Goal: Information Seeking & Learning: Learn about a topic

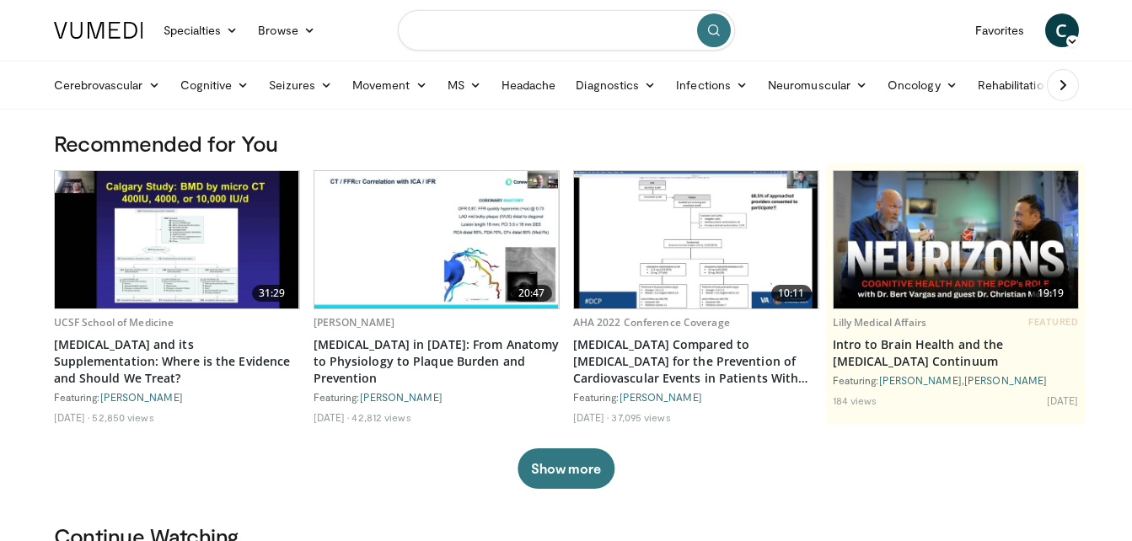
click at [481, 33] on input "Search topics, interventions" at bounding box center [566, 30] width 337 height 40
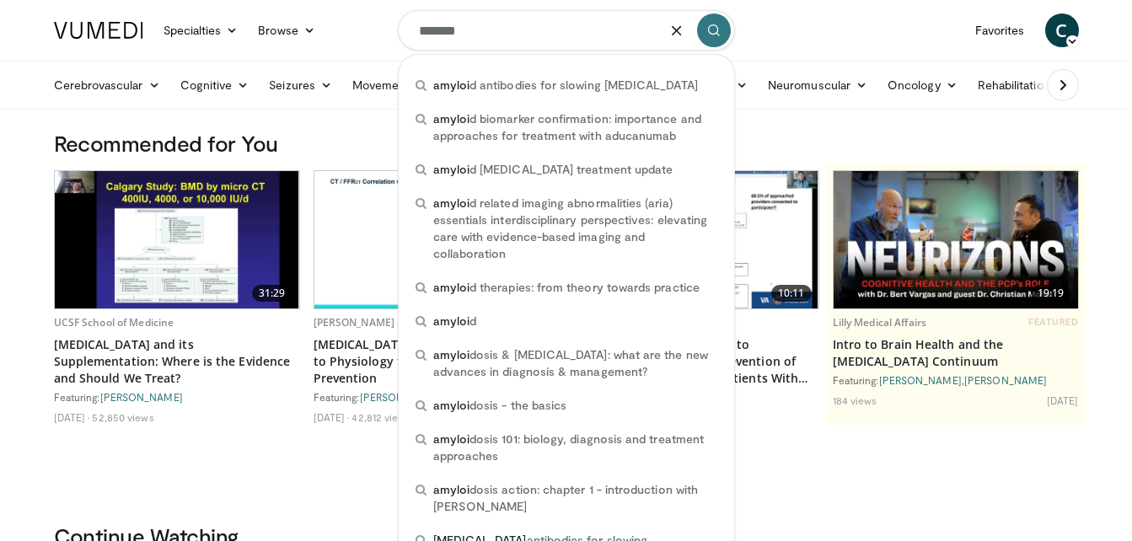
click at [419, 30] on input "*******" at bounding box center [566, 30] width 337 height 40
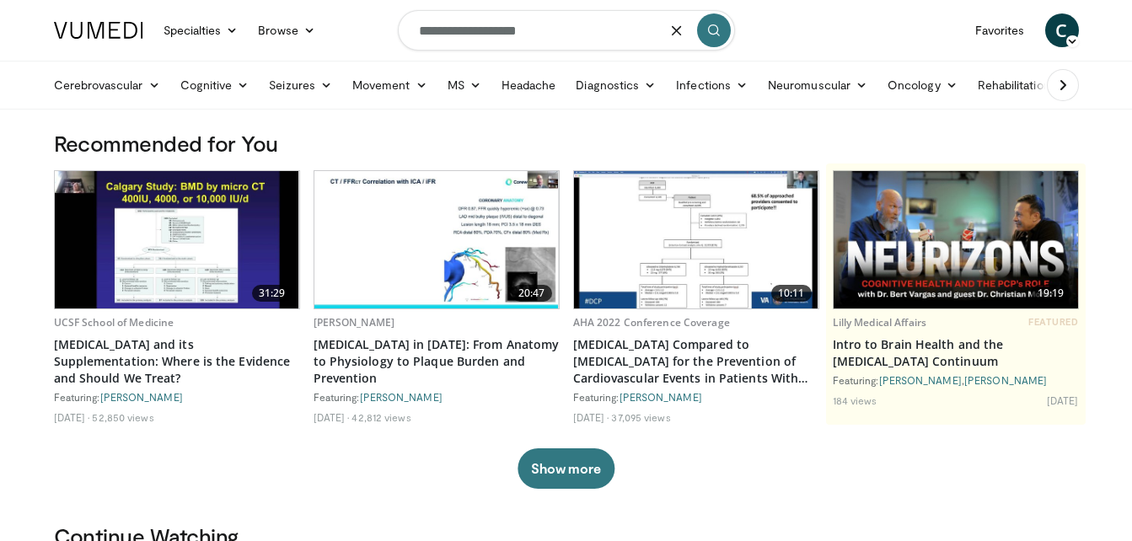
type input "**********"
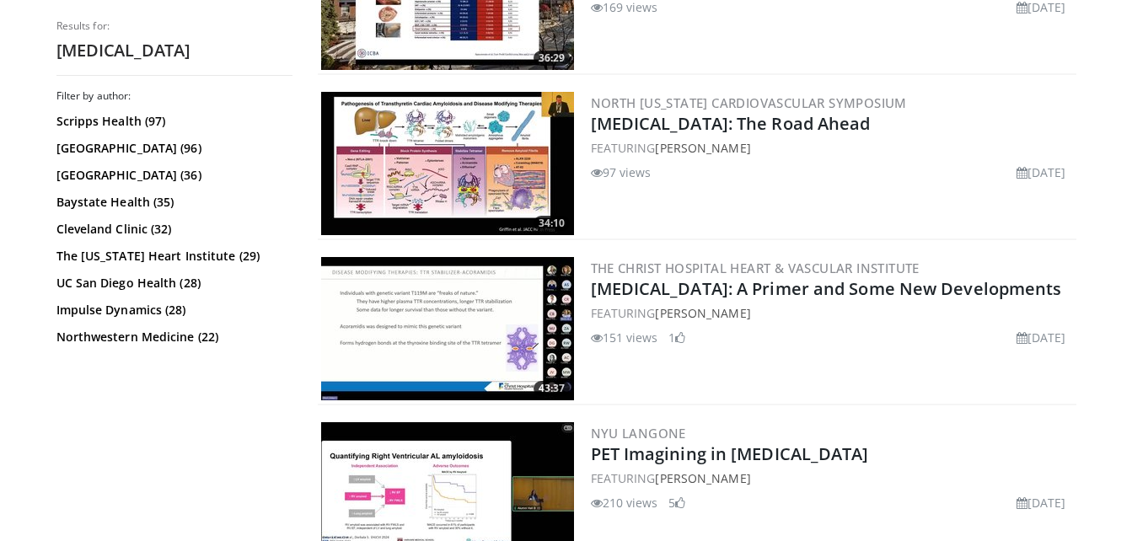
scroll to position [917, 0]
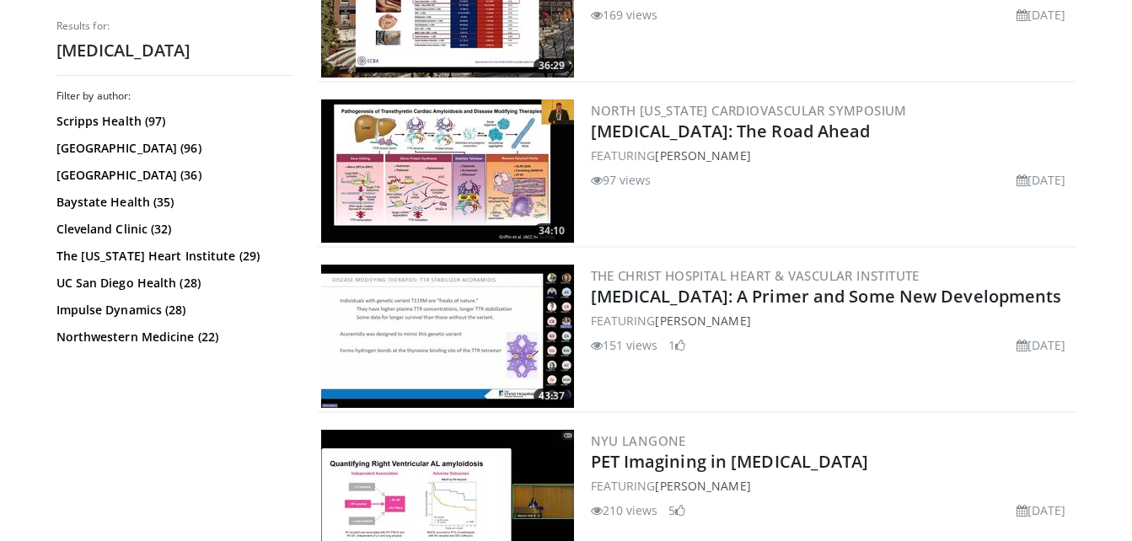
click at [476, 185] on img at bounding box center [447, 170] width 253 height 143
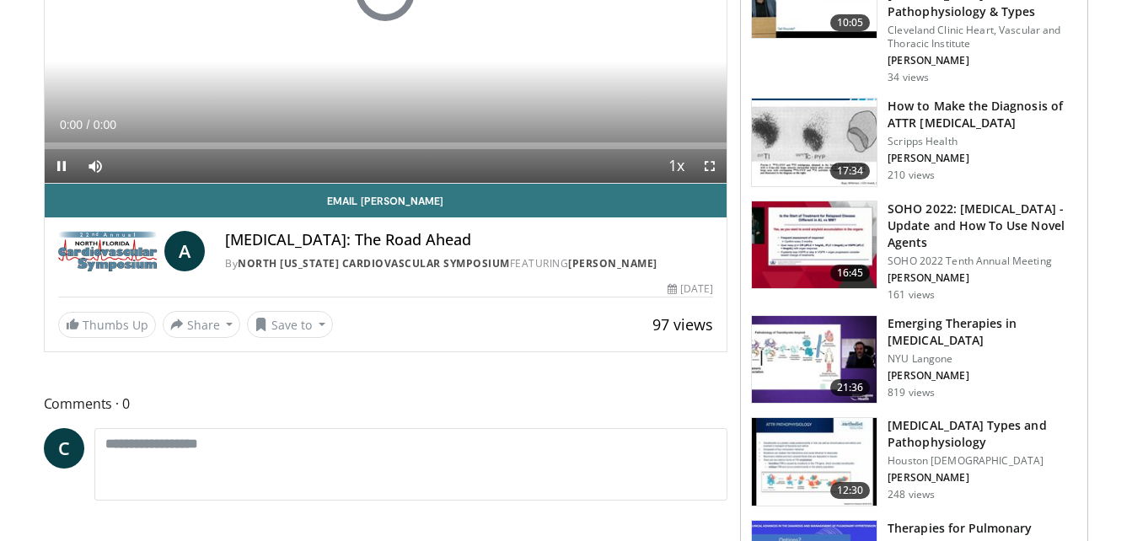
scroll to position [335, 0]
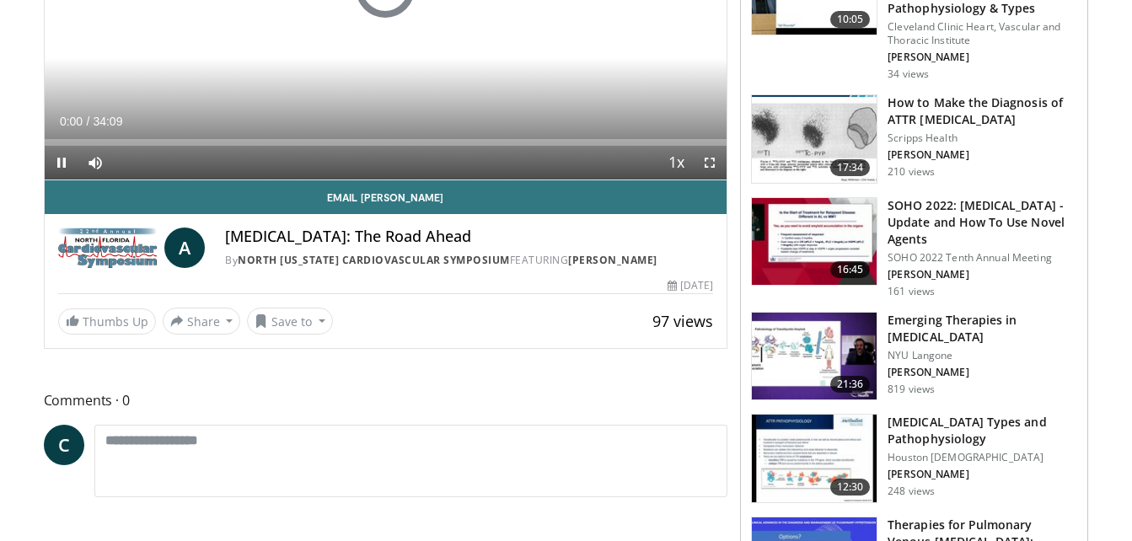
click at [761, 356] on img at bounding box center [814, 357] width 125 height 88
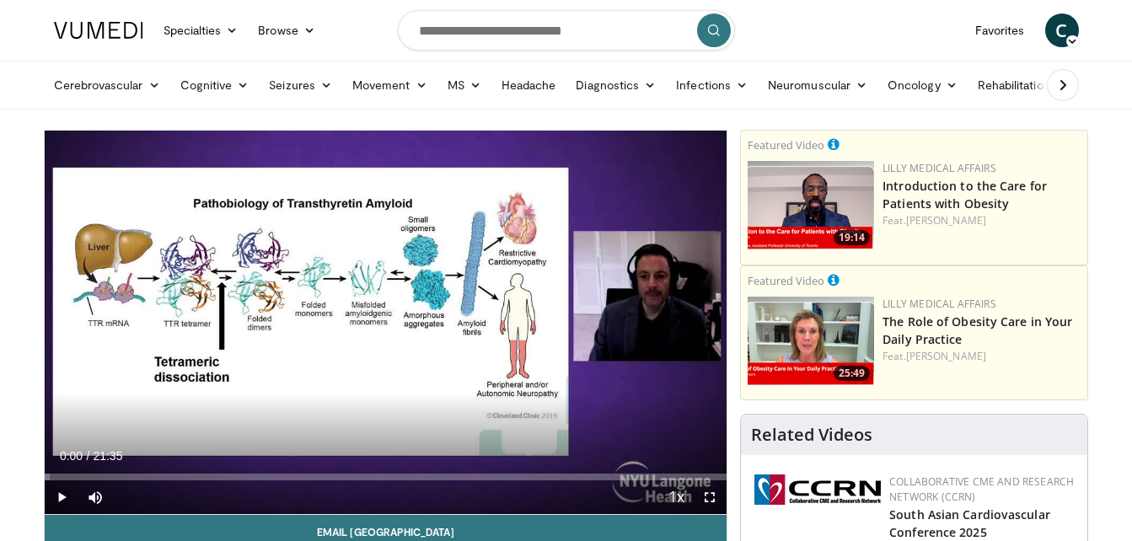
click at [475, 385] on div "10 seconds Tap to unmute" at bounding box center [386, 323] width 683 height 384
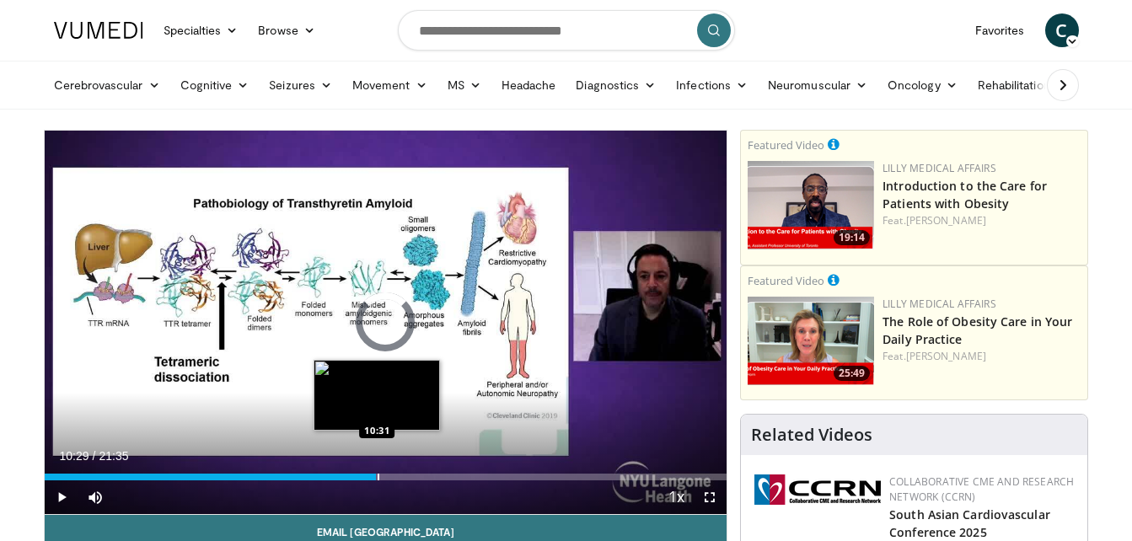
click at [378, 474] on div "Progress Bar" at bounding box center [379, 477] width 2 height 7
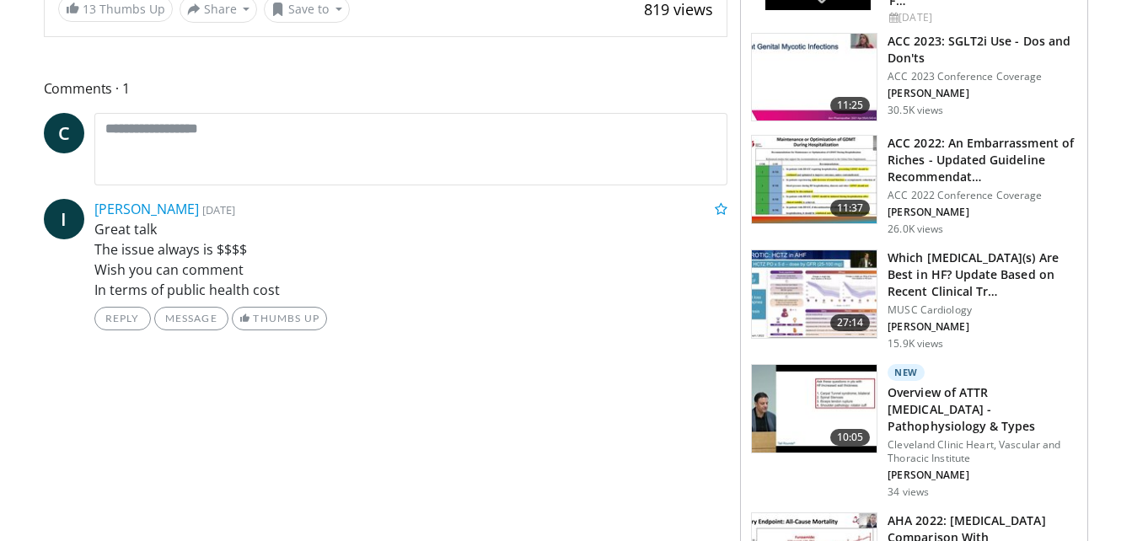
scroll to position [647, 0]
click at [845, 383] on img at bounding box center [814, 408] width 125 height 88
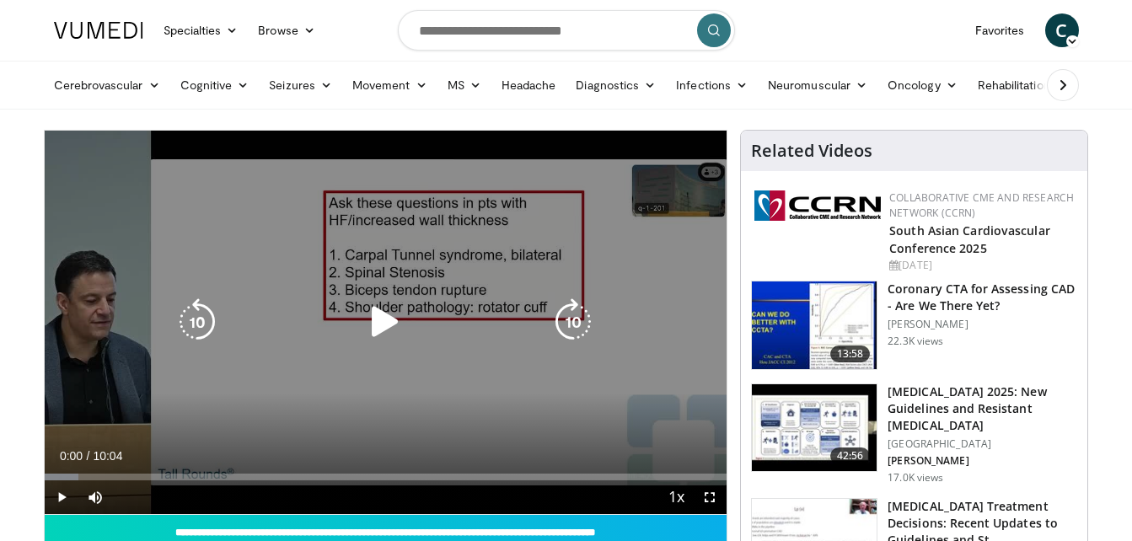
click at [241, 413] on div "10 seconds Tap to unmute" at bounding box center [386, 323] width 683 height 384
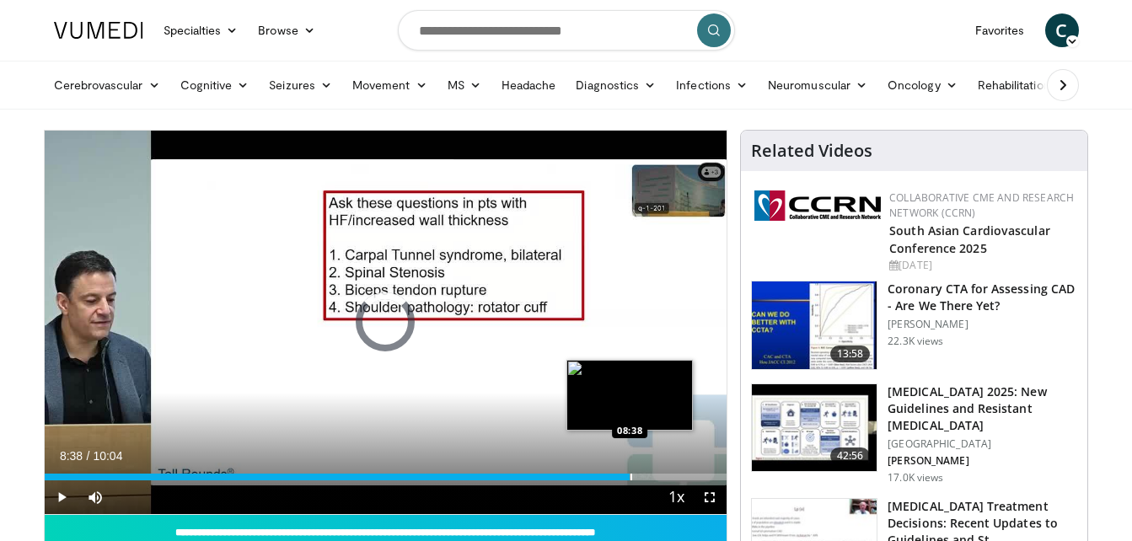
click at [630, 470] on div "Loaded : 6.62% 08:38 08:38" at bounding box center [386, 472] width 683 height 16
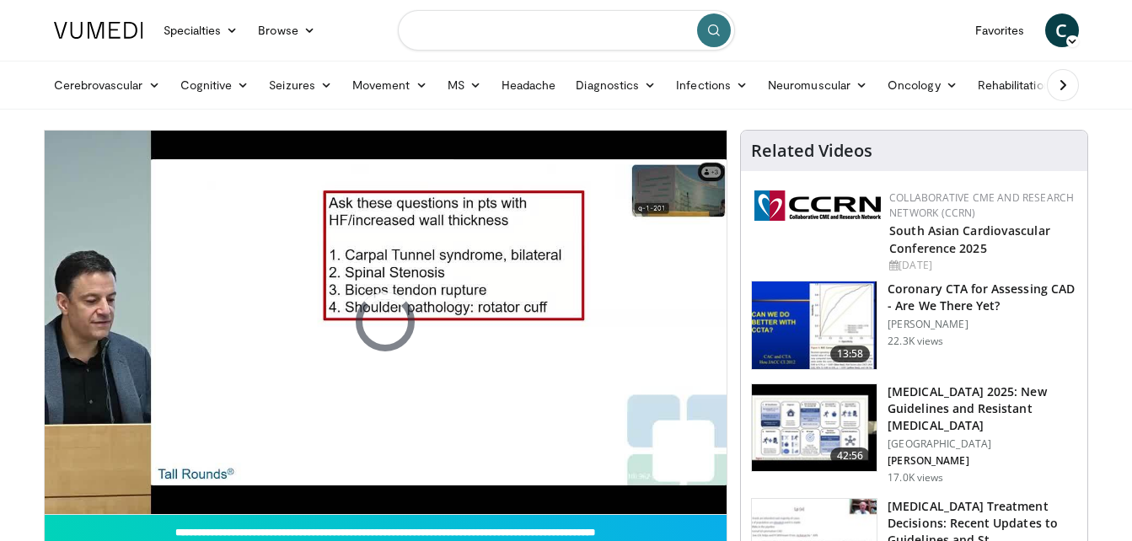
click at [527, 26] on input "Search topics, interventions" at bounding box center [566, 30] width 337 height 40
type input "**********"
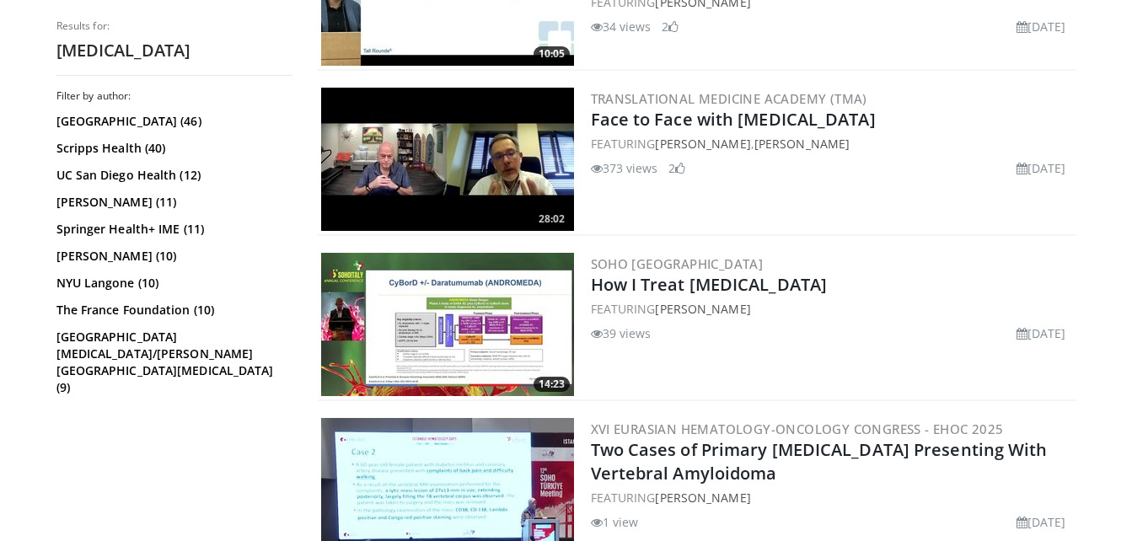
scroll to position [1425, 0]
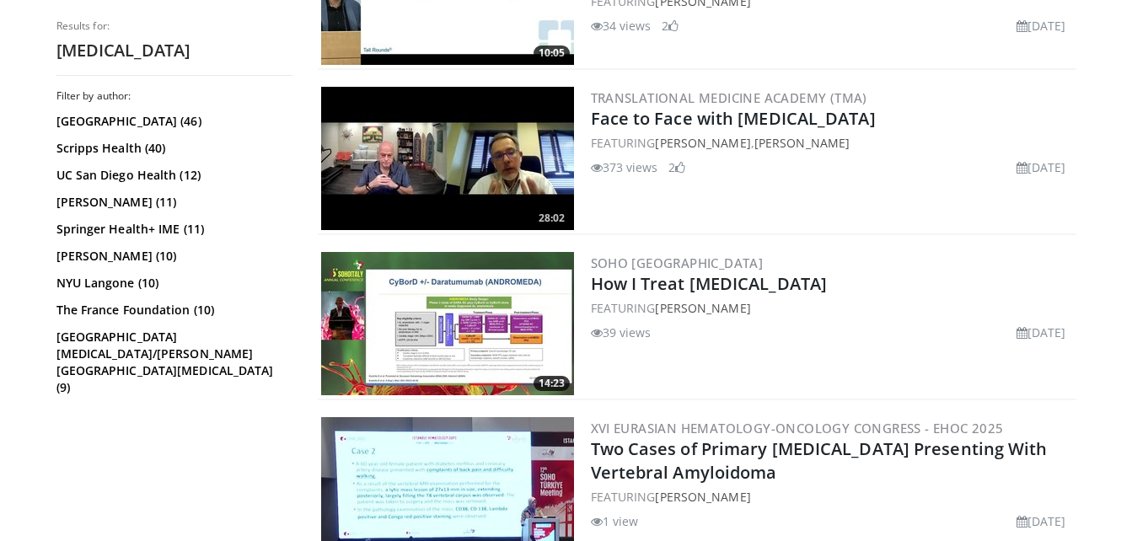
click at [487, 322] on img at bounding box center [447, 323] width 253 height 143
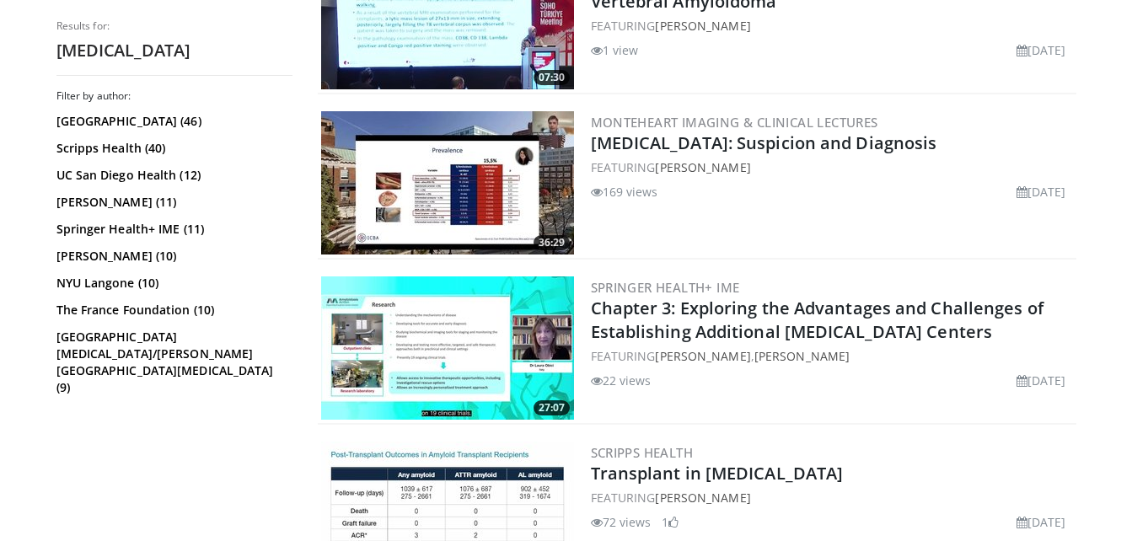
scroll to position [1898, 0]
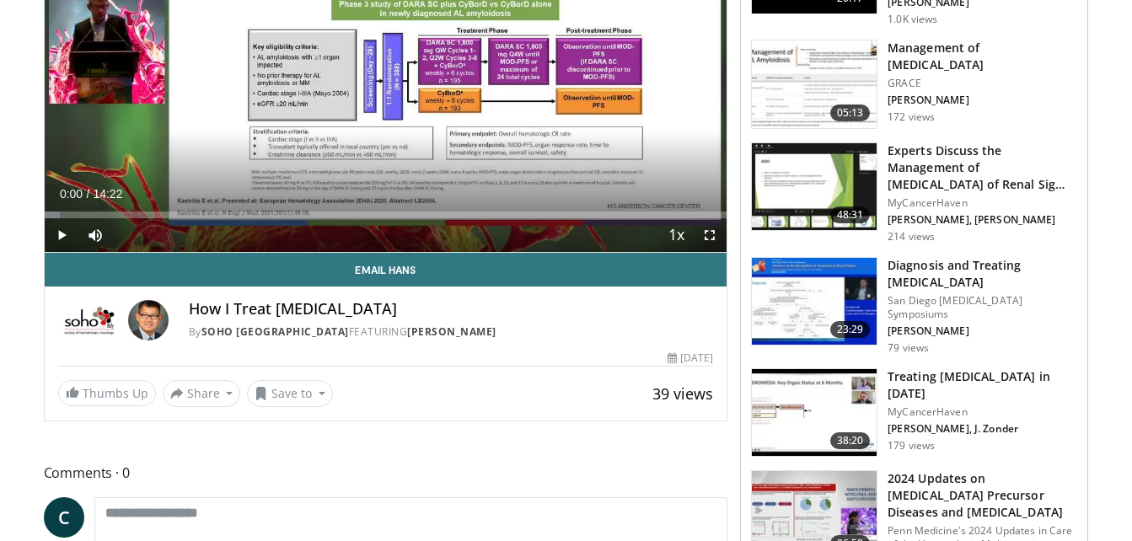
scroll to position [260, 0]
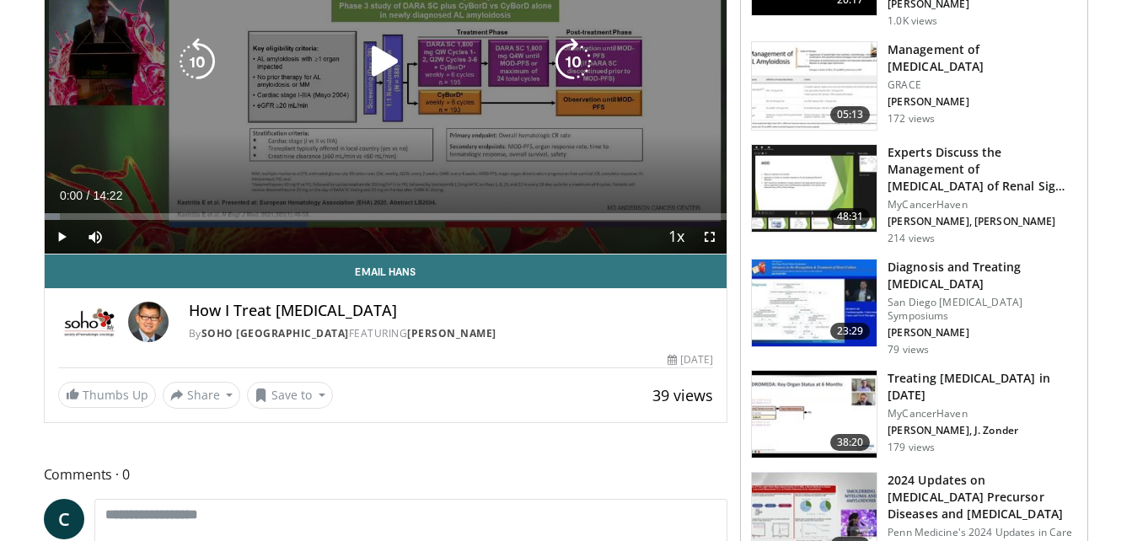
click at [585, 97] on div "10 seconds Tap to unmute" at bounding box center [386, 62] width 683 height 384
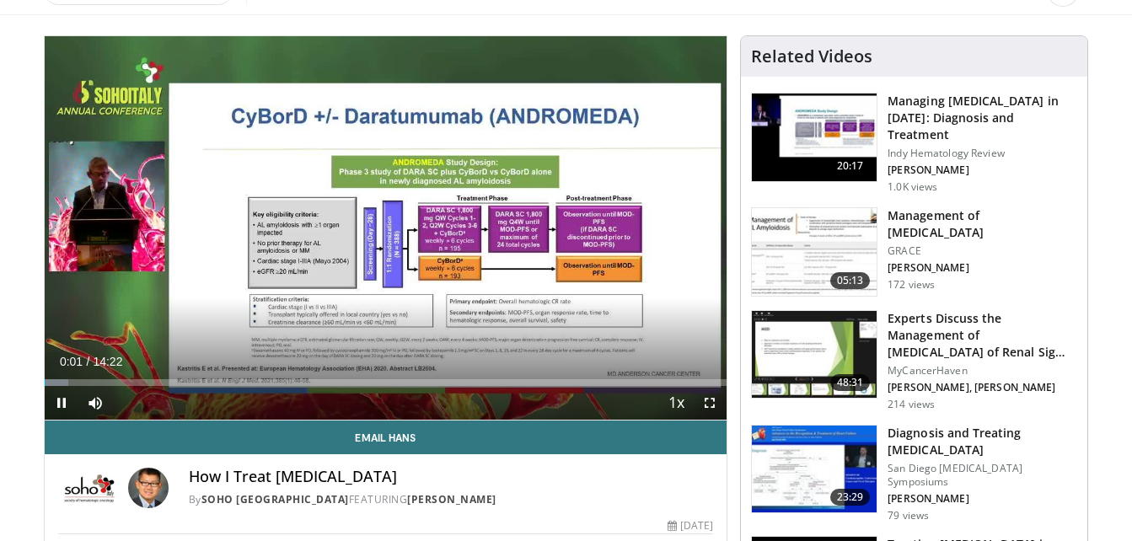
scroll to position [86, 0]
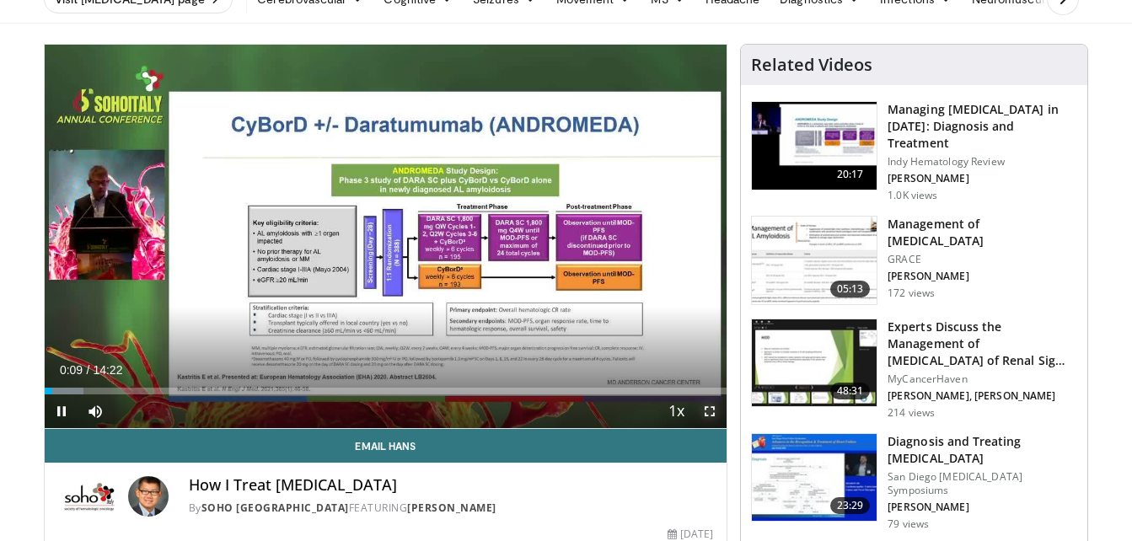
click at [711, 405] on span "Video Player" at bounding box center [710, 412] width 34 height 34
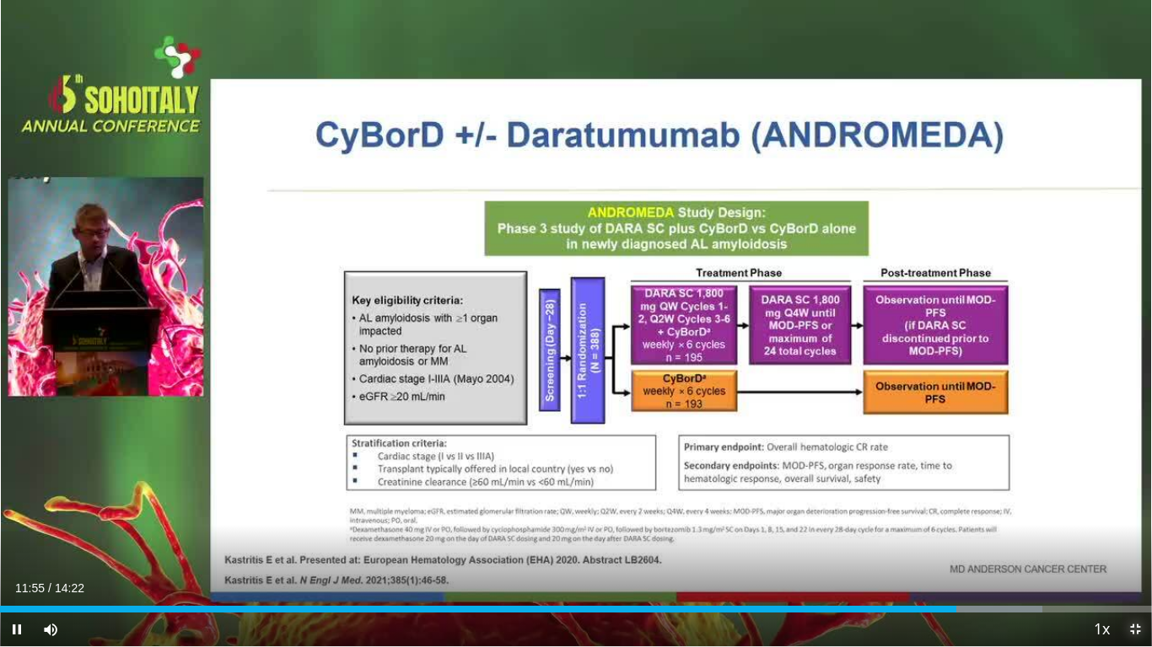
click at [1131, 540] on span "Video Player" at bounding box center [1135, 630] width 34 height 34
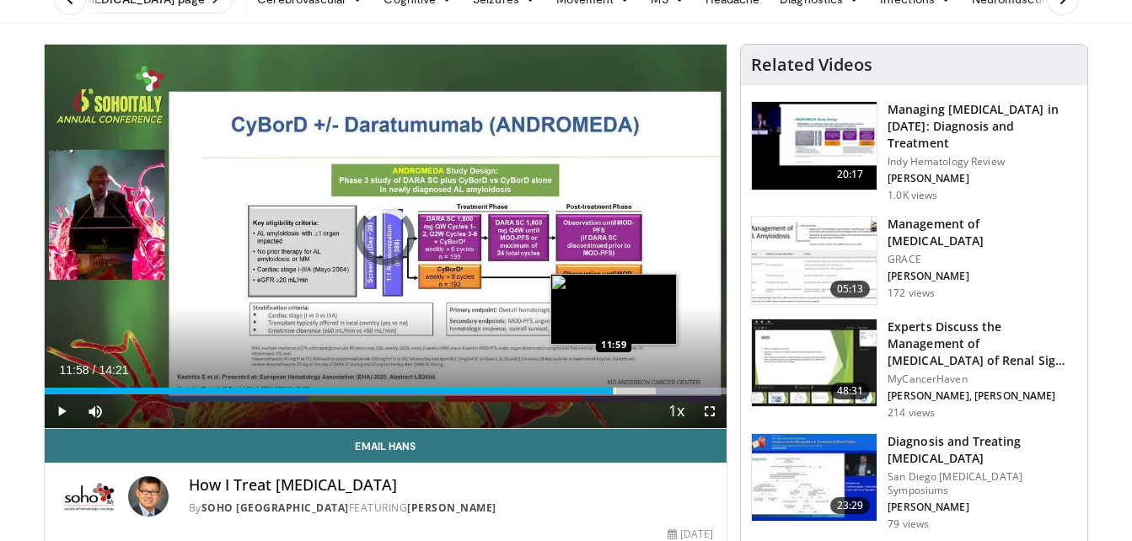
click at [616, 389] on div "Progress Bar" at bounding box center [616, 391] width 2 height 7
click at [623, 389] on div "Progress Bar" at bounding box center [624, 391] width 2 height 7
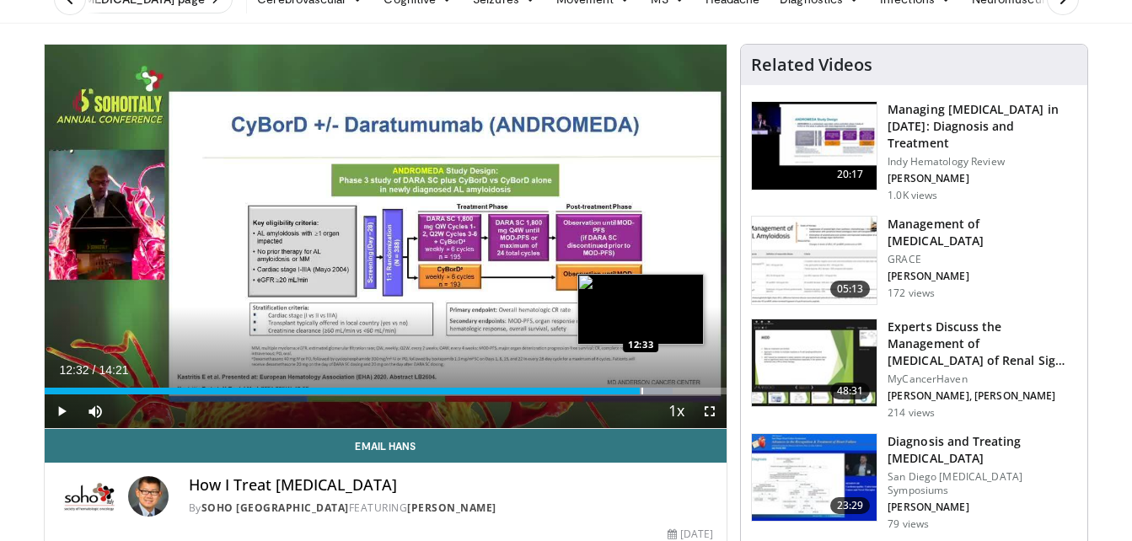
click at [642, 389] on div "Progress Bar" at bounding box center [643, 391] width 2 height 7
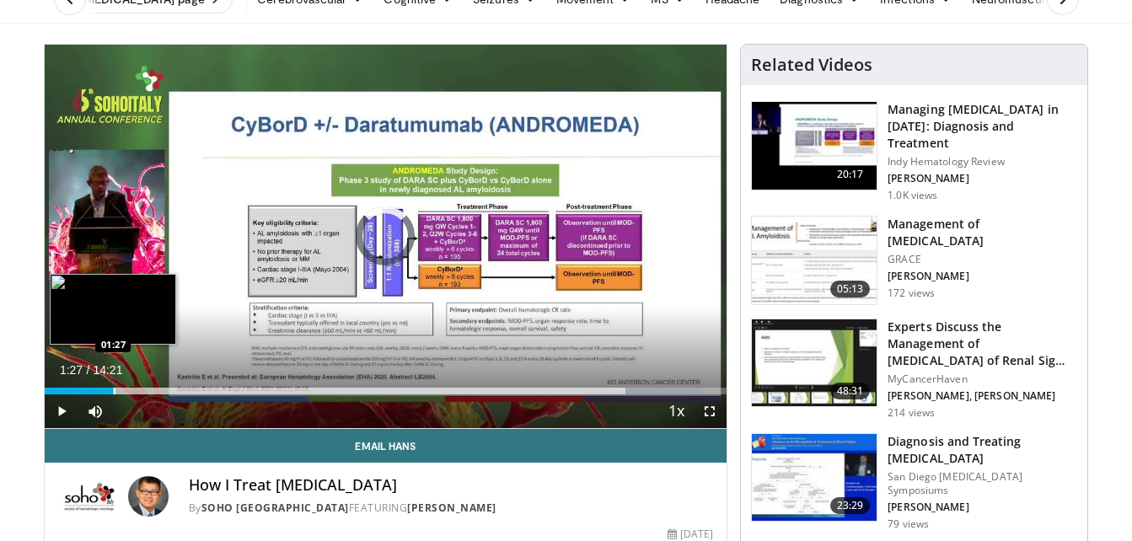
click at [113, 384] on div "Loaded : 96.29% 12:46 01:27" at bounding box center [386, 386] width 683 height 16
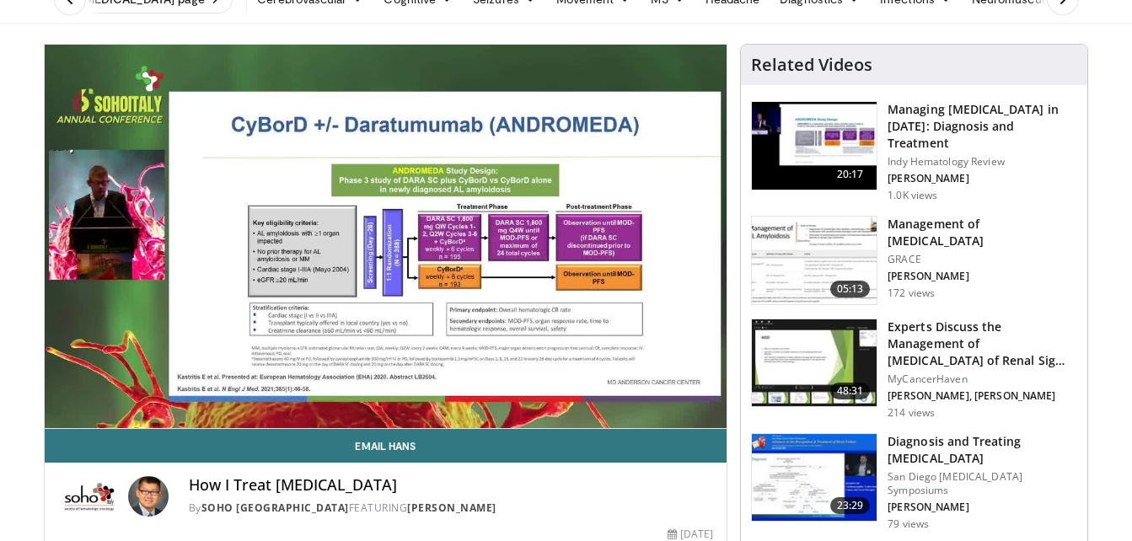
scroll to position [92, 0]
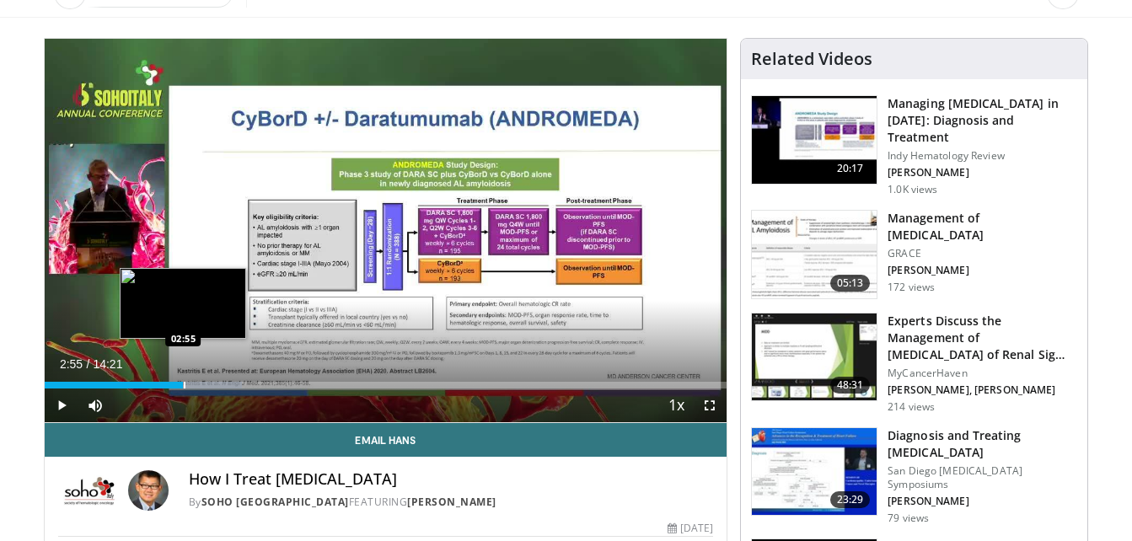
click at [184, 382] on div "Progress Bar" at bounding box center [185, 385] width 2 height 7
click at [176, 382] on div "Progress Bar" at bounding box center [177, 385] width 2 height 7
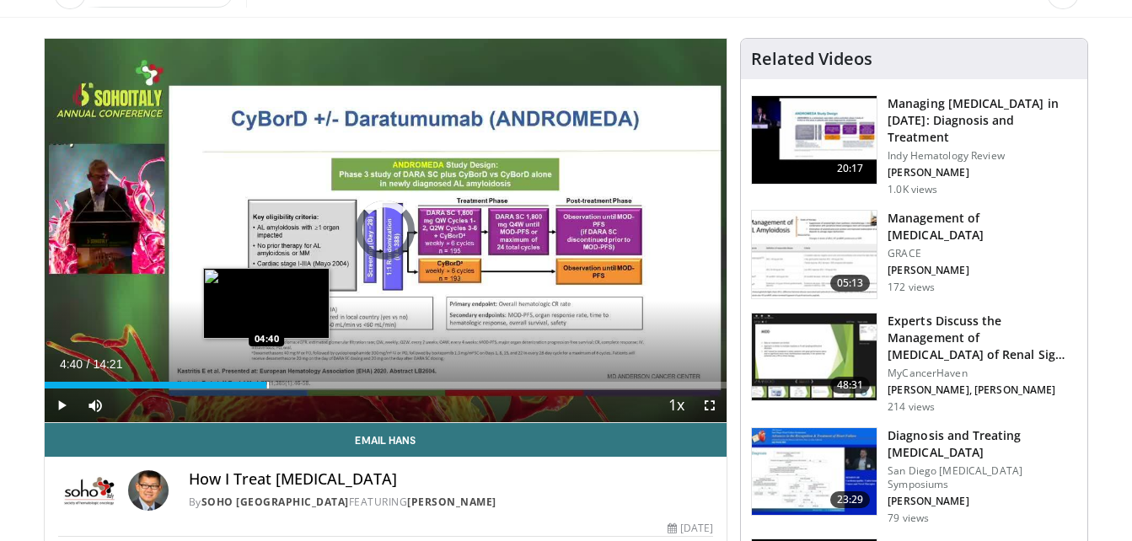
click at [266, 376] on div "Loaded : 29.00% 04:40 04:40" at bounding box center [386, 381] width 683 height 16
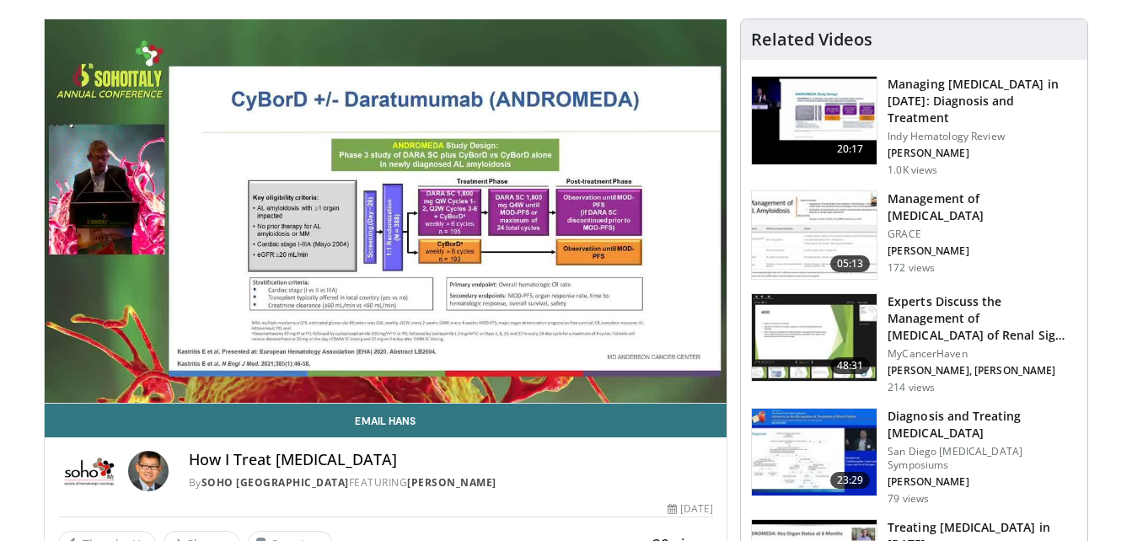
scroll to position [110, 0]
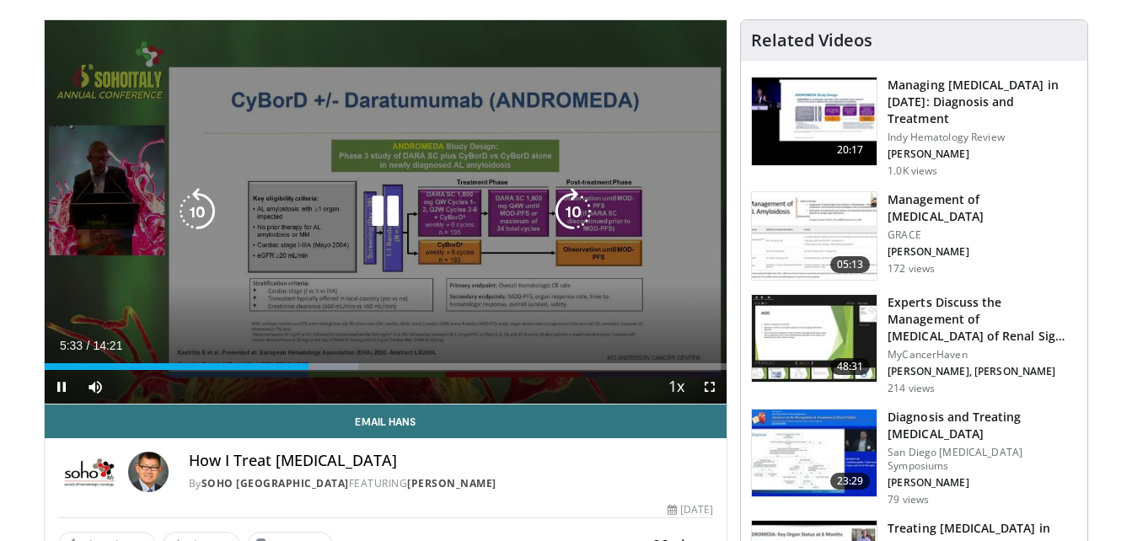
click at [638, 253] on div "10 seconds Tap to unmute" at bounding box center [386, 212] width 683 height 384
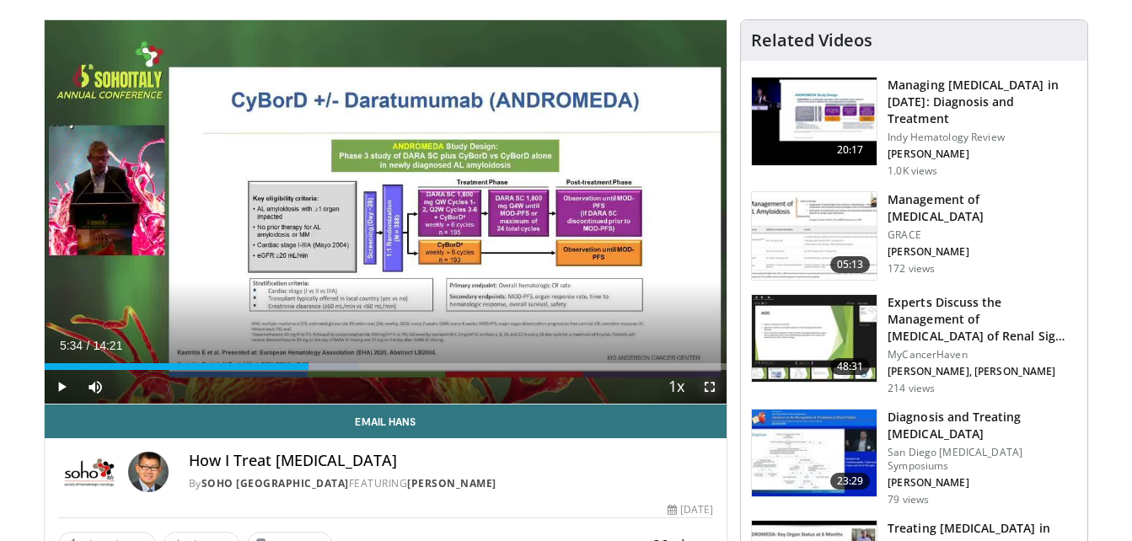
click at [711, 384] on span "Video Player" at bounding box center [710, 387] width 34 height 34
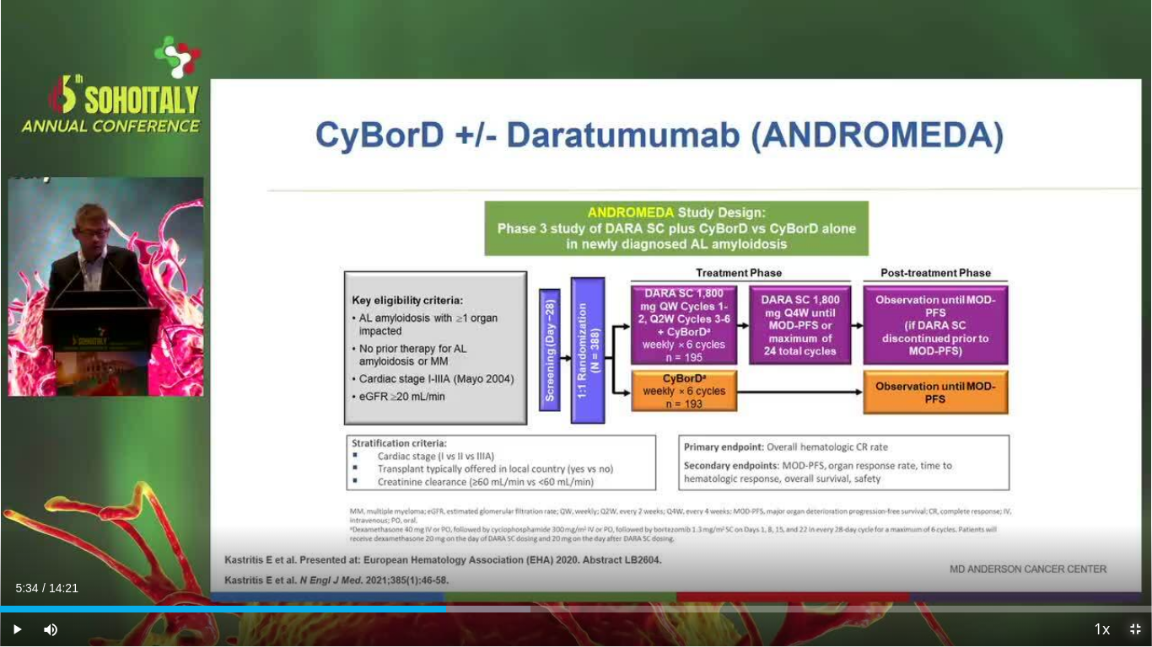
click at [1131, 540] on span "Video Player" at bounding box center [1135, 630] width 34 height 34
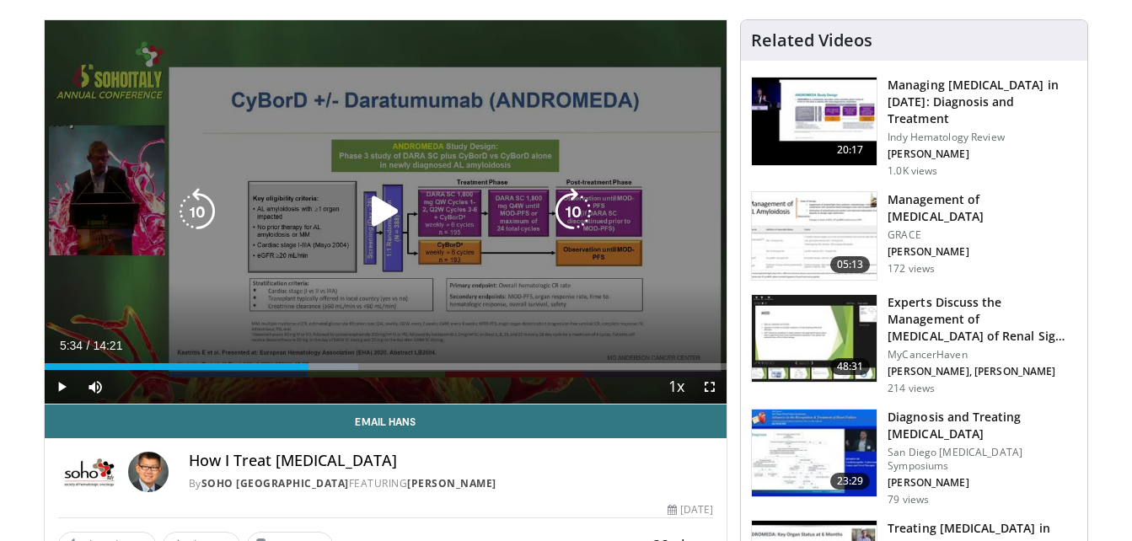
click at [539, 219] on div "Video Player" at bounding box center [385, 212] width 410 height 34
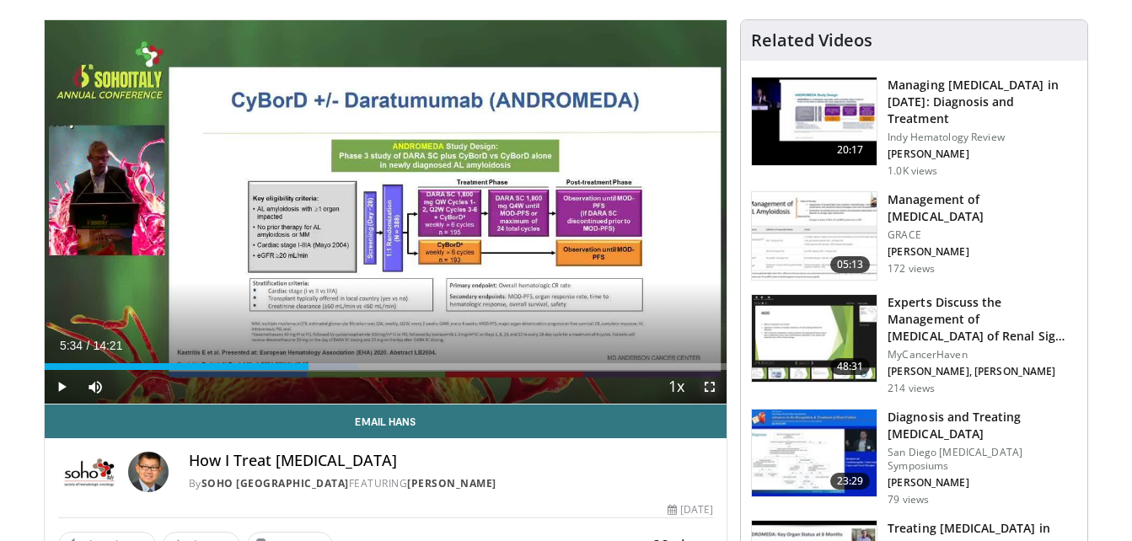
click at [710, 391] on span "Video Player" at bounding box center [710, 387] width 34 height 34
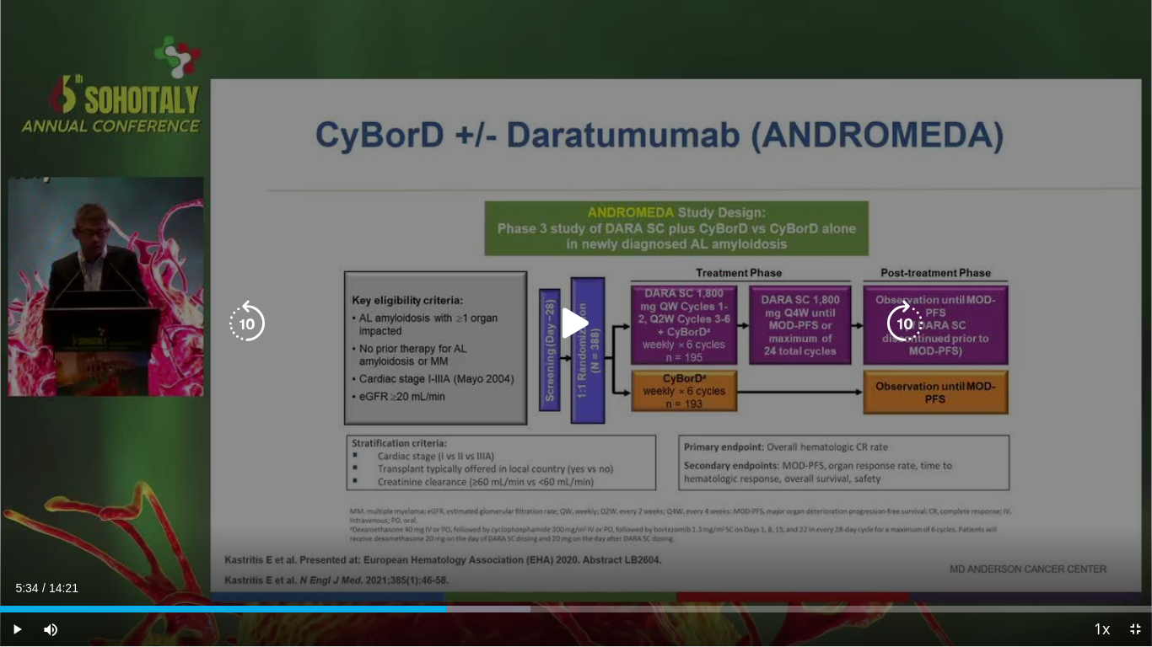
click at [1001, 273] on div "10 seconds Tap to unmute" at bounding box center [576, 323] width 1152 height 647
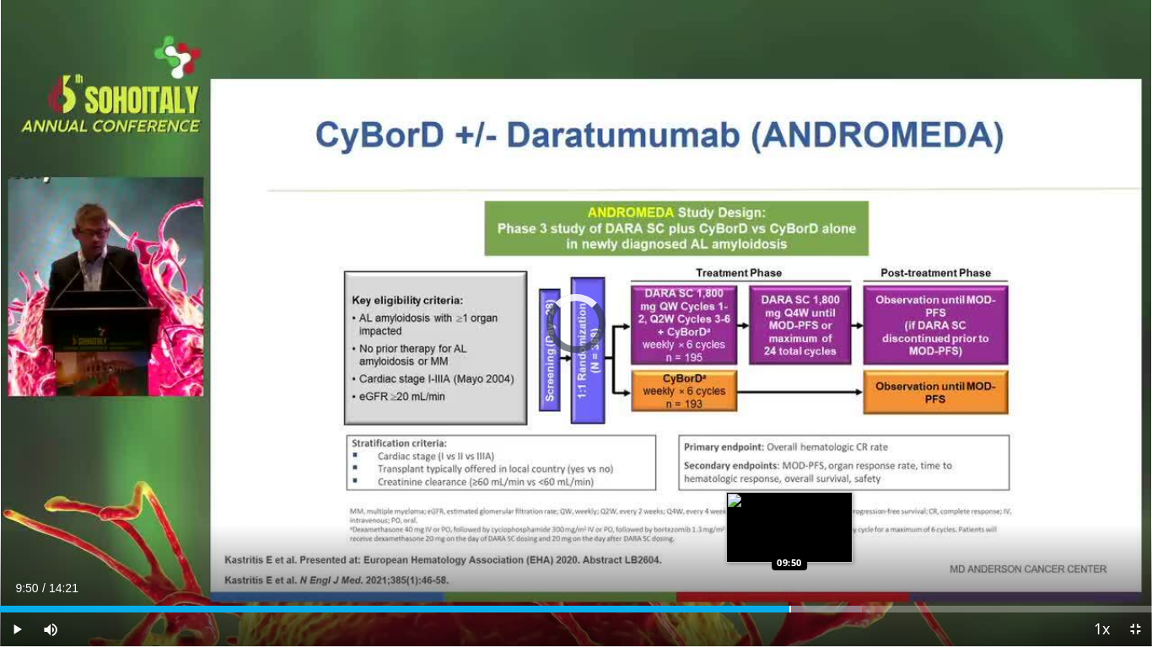
click at [789, 540] on div "Progress Bar" at bounding box center [790, 609] width 2 height 7
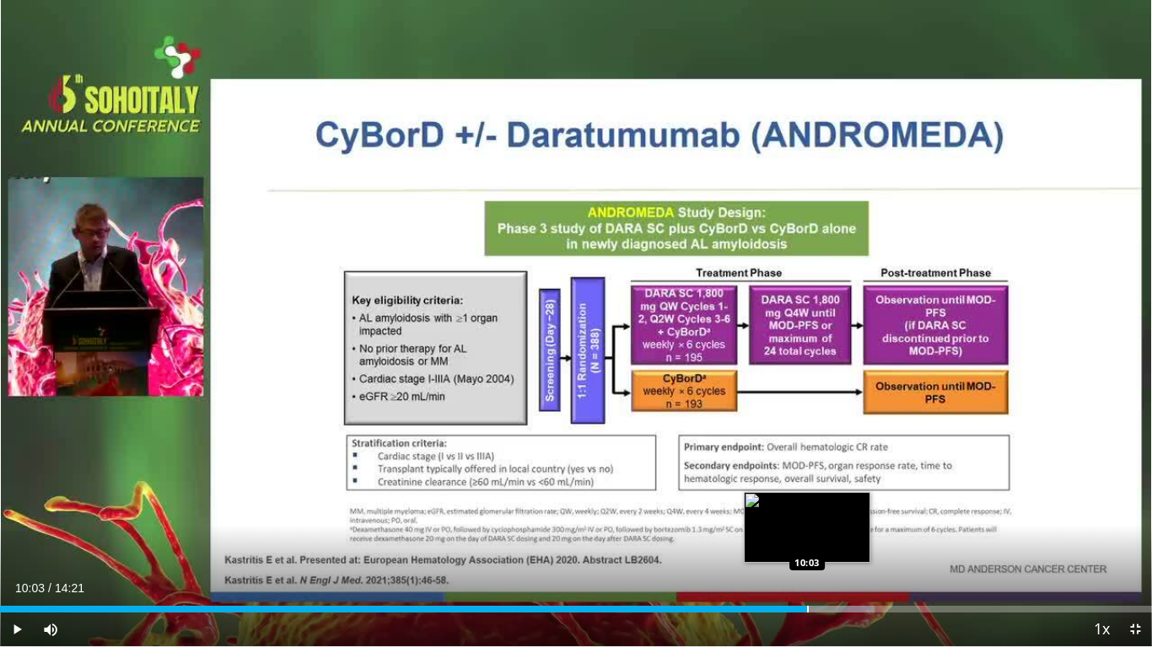
click at [807, 540] on div "Progress Bar" at bounding box center [808, 609] width 2 height 7
click at [821, 540] on div "Progress Bar" at bounding box center [822, 609] width 2 height 7
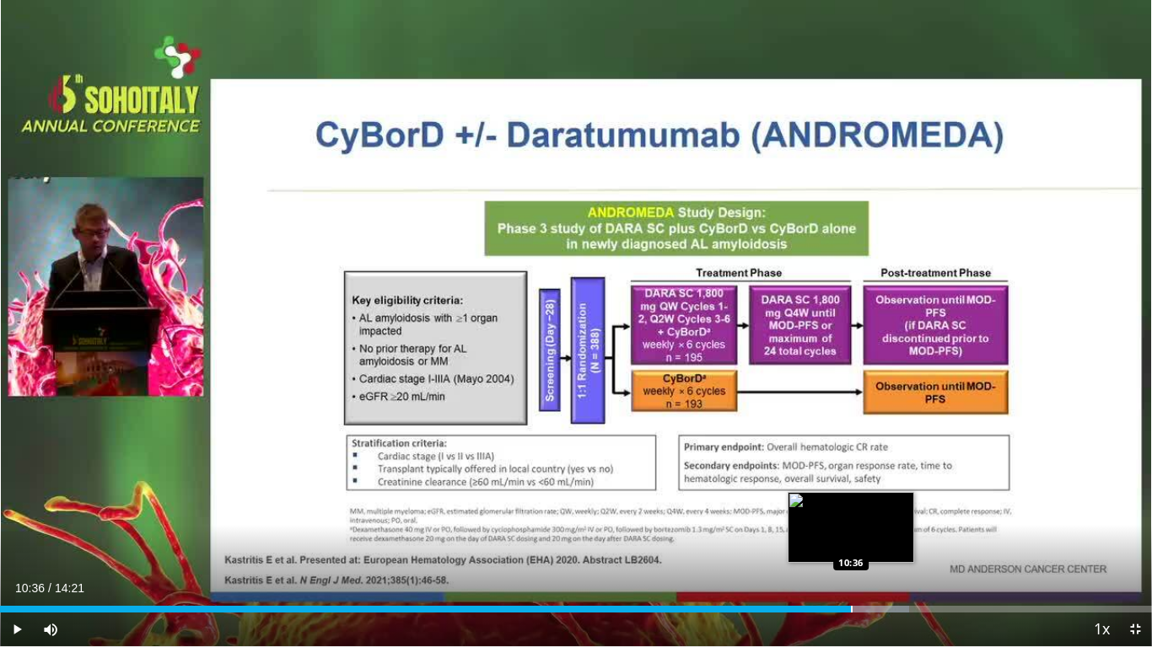
click at [851, 540] on div "Progress Bar" at bounding box center [852, 609] width 2 height 7
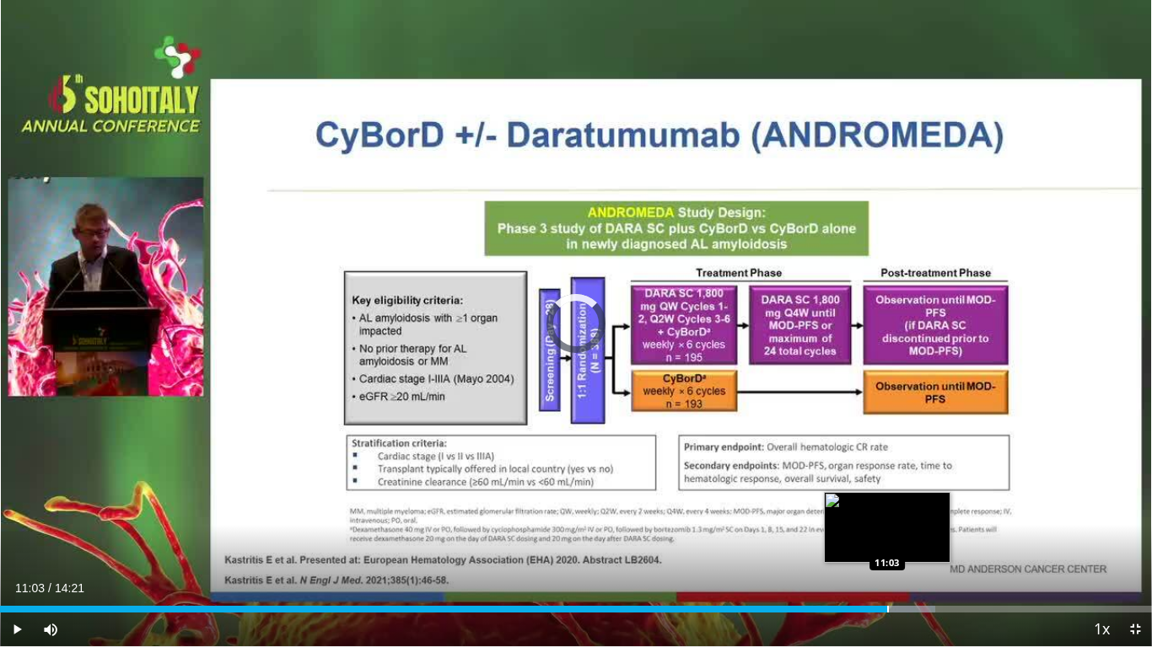
click at [887, 540] on div "Progress Bar" at bounding box center [888, 609] width 2 height 7
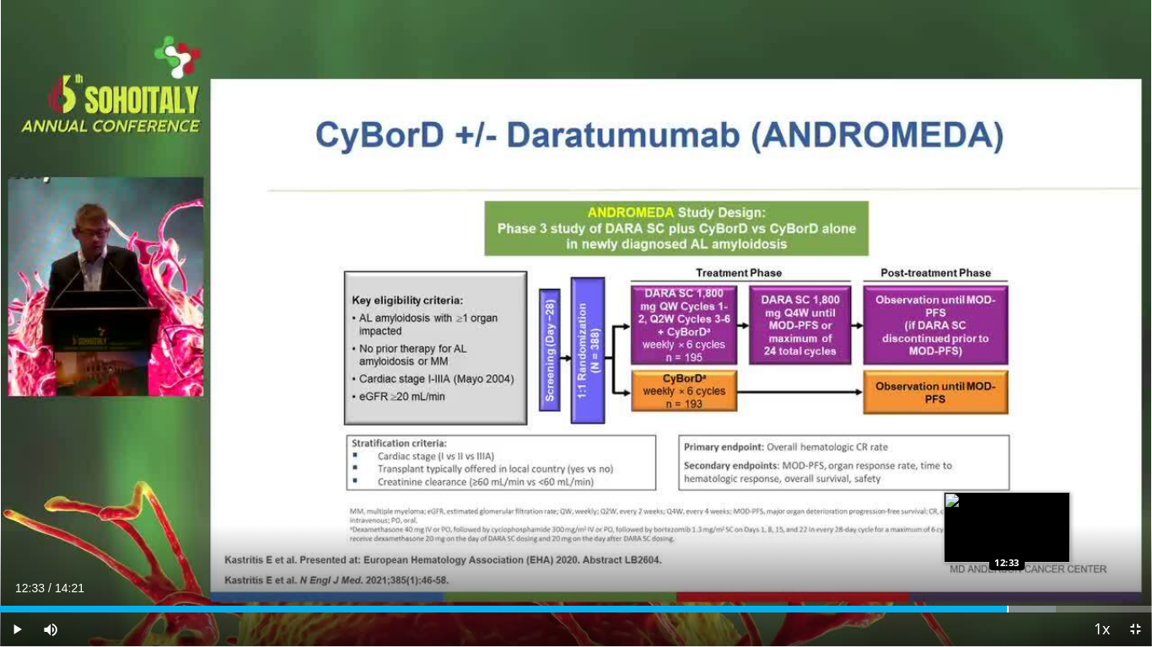
click at [1007, 540] on div "Loaded : 91.65% 12:06 12:33" at bounding box center [576, 605] width 1152 height 16
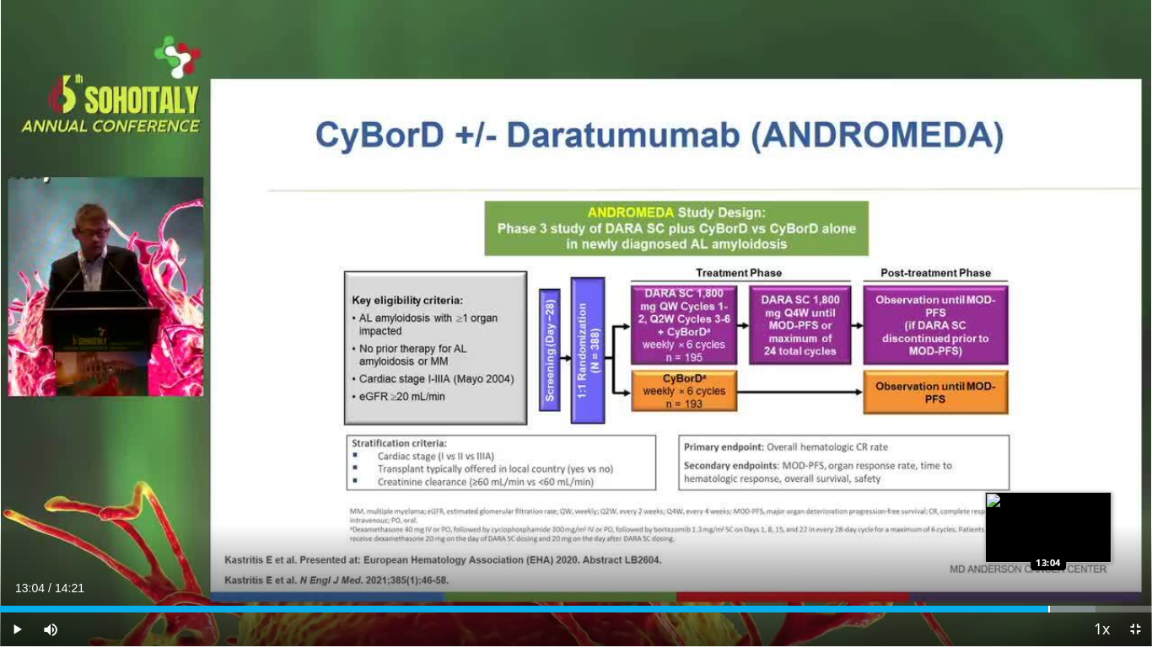
click at [1048, 540] on div "Progress Bar" at bounding box center [1049, 609] width 2 height 7
click at [1076, 540] on div "Progress Bar" at bounding box center [1077, 609] width 2 height 7
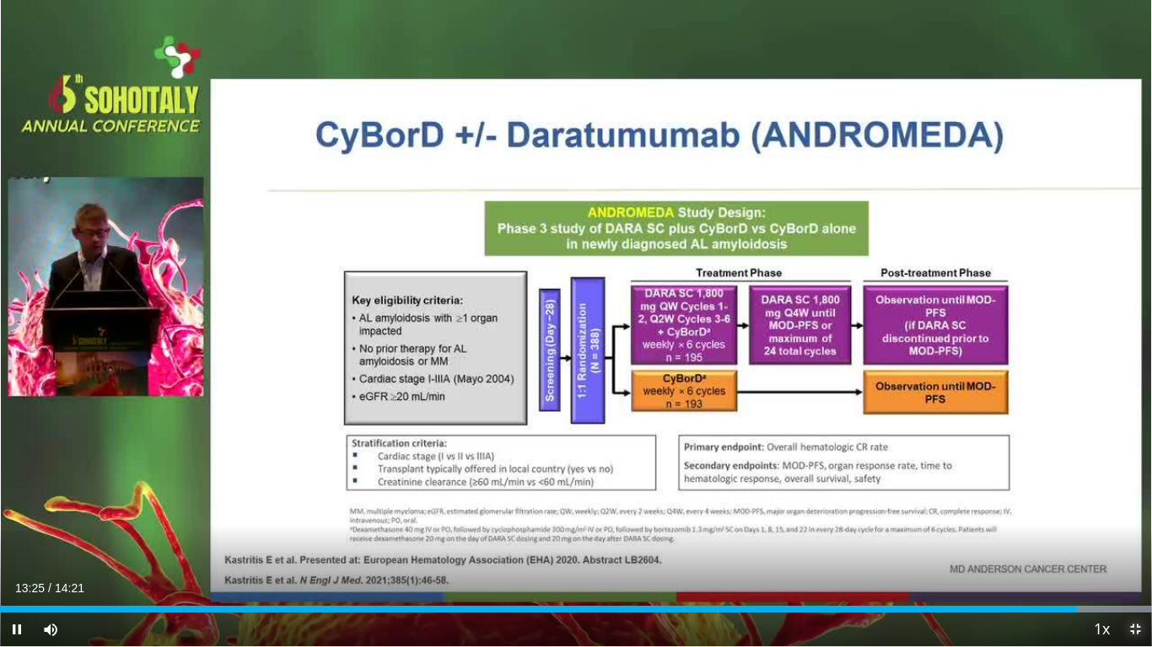
click at [1131, 540] on span "Video Player" at bounding box center [1135, 630] width 34 height 34
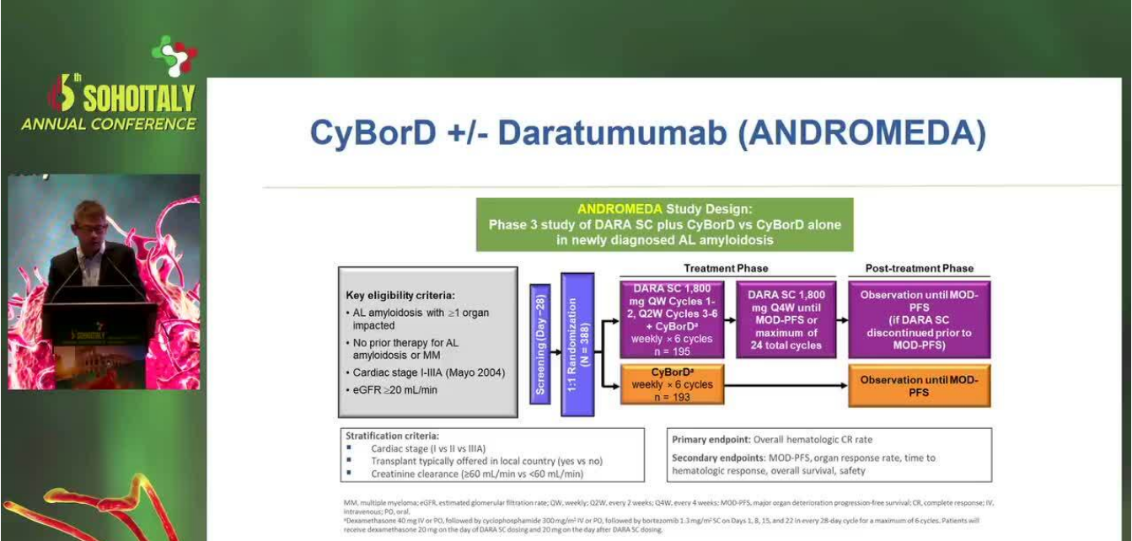
scroll to position [271, 0]
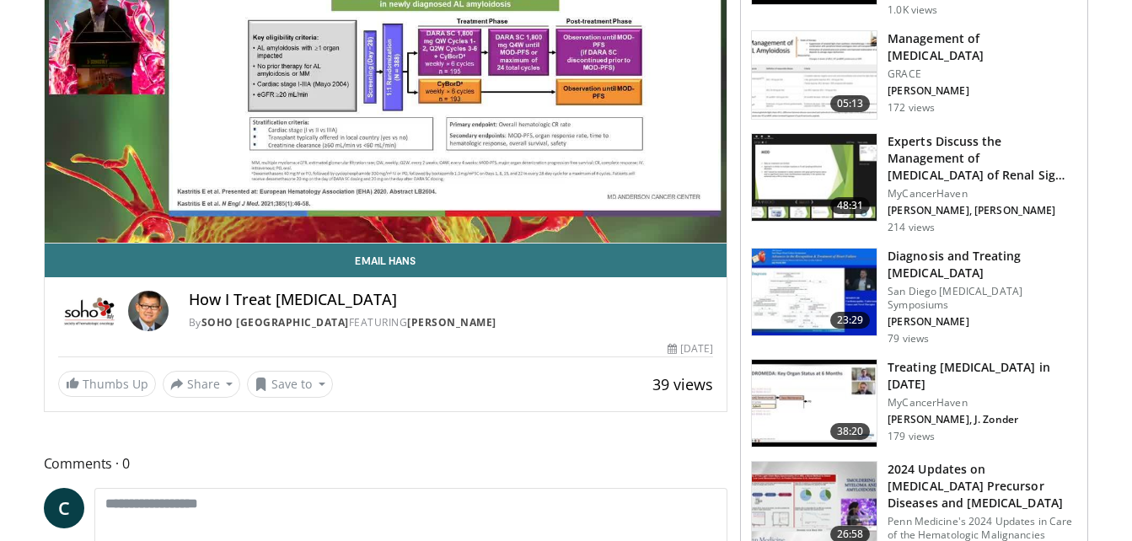
click at [947, 461] on h3 "2024 Updates on Myeloma Precursor Diseases and AL Amyloidosis" at bounding box center [983, 486] width 190 height 51
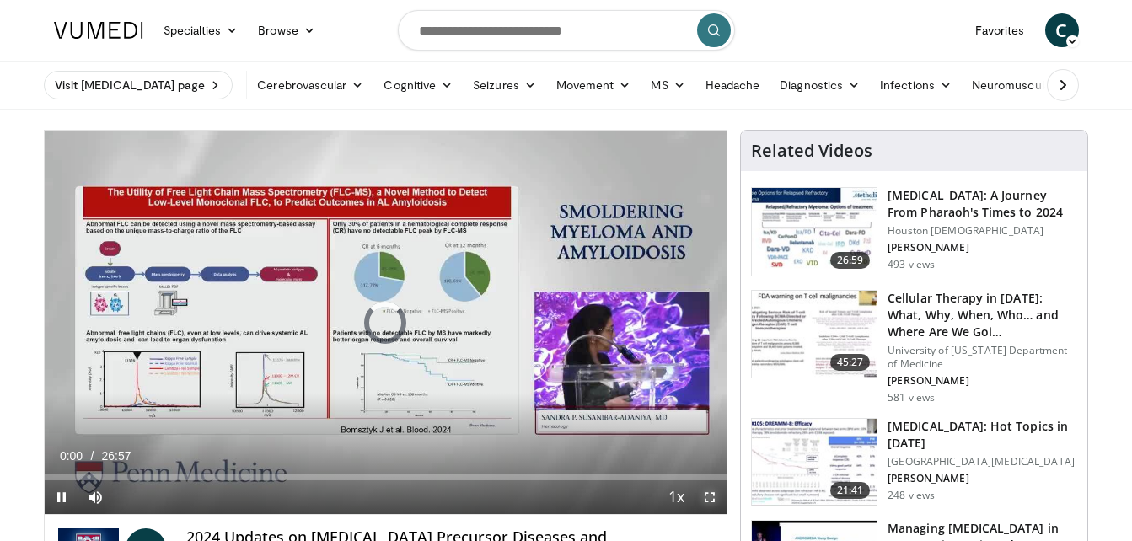
click at [709, 494] on span "Video Player" at bounding box center [710, 497] width 34 height 34
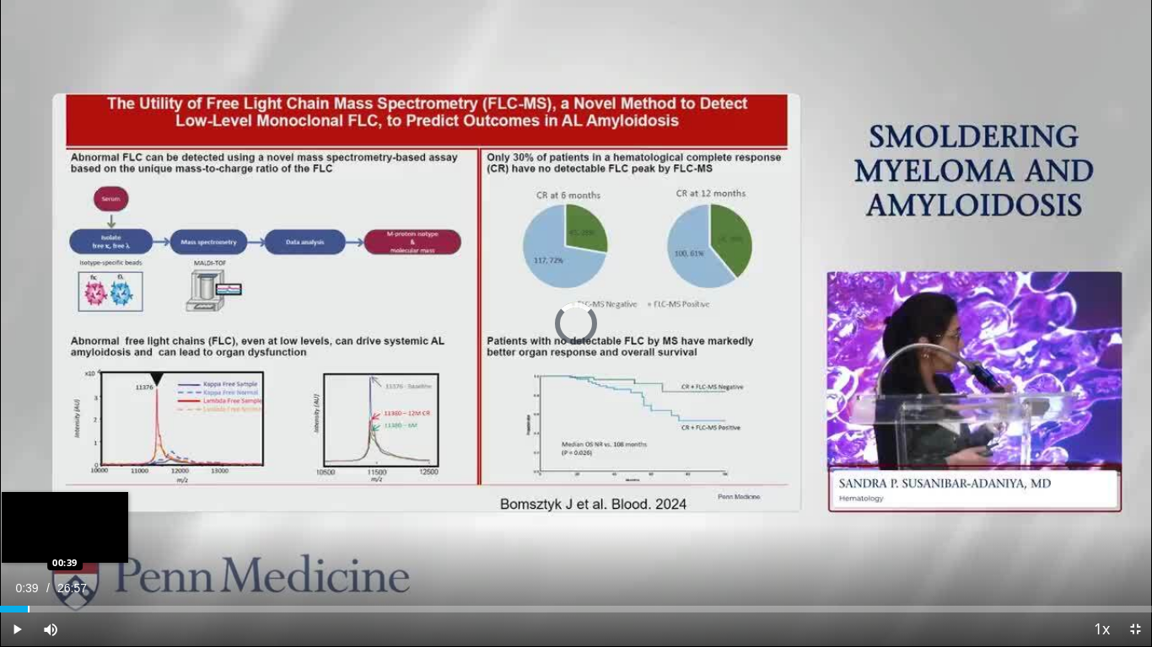
click at [28, 540] on div "Loaded : 1.23% 00:39 00:39" at bounding box center [576, 605] width 1152 height 16
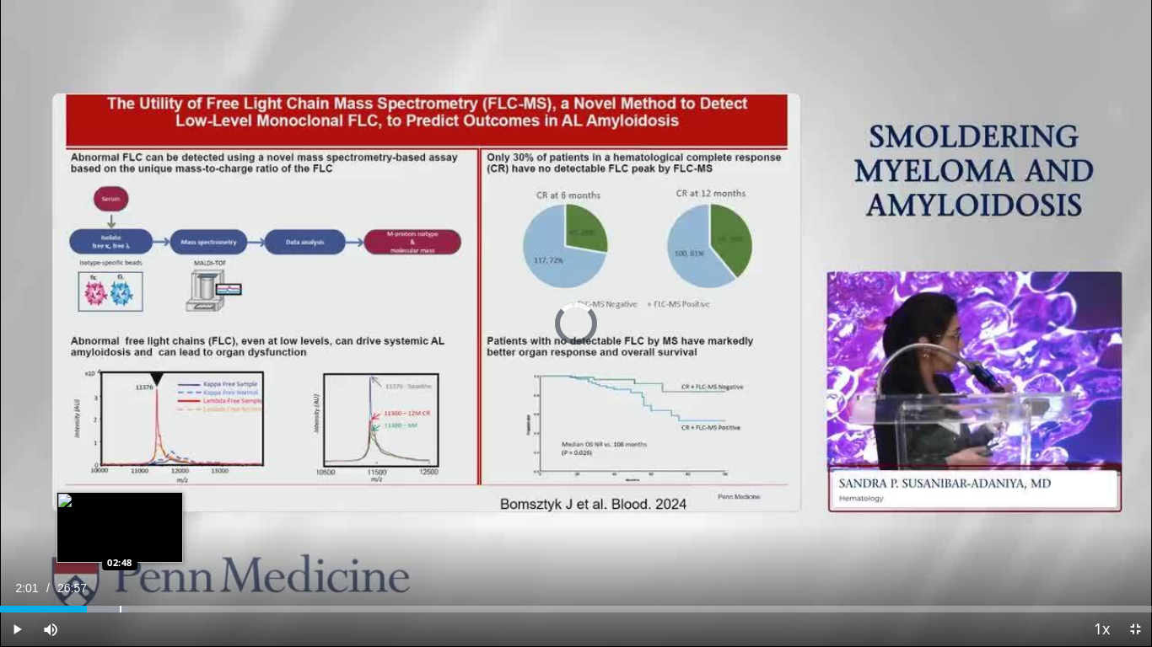
click at [120, 540] on div "Progress Bar" at bounding box center [121, 609] width 2 height 7
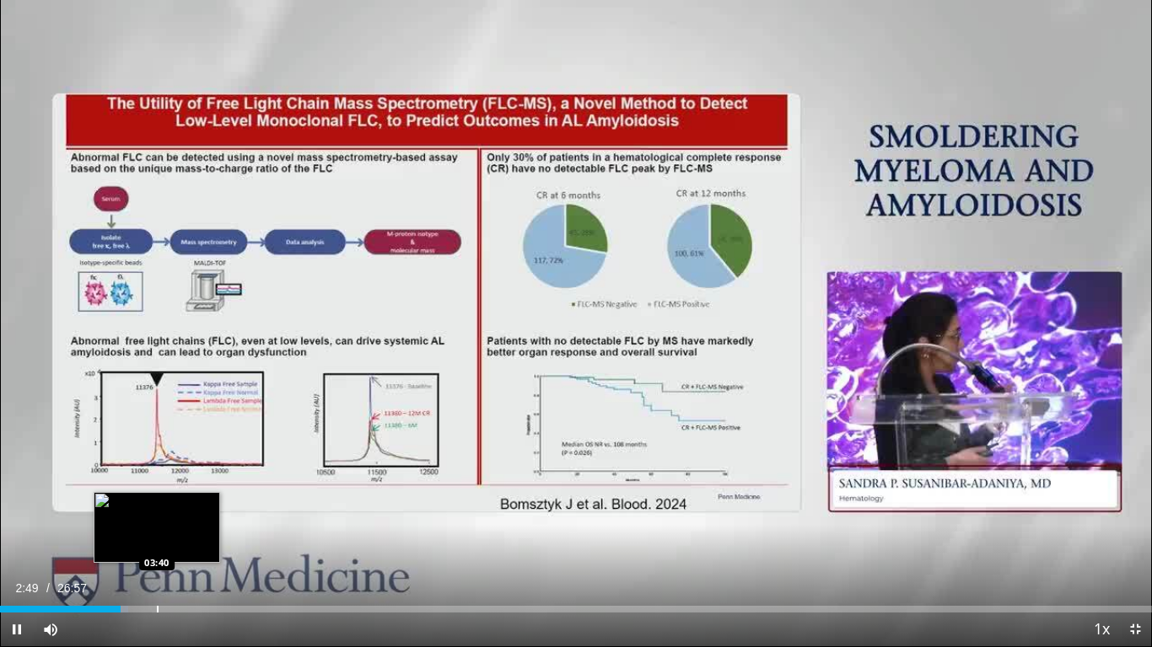
click at [157, 540] on div "Loaded : 11.14% 02:49 03:40" at bounding box center [576, 605] width 1152 height 16
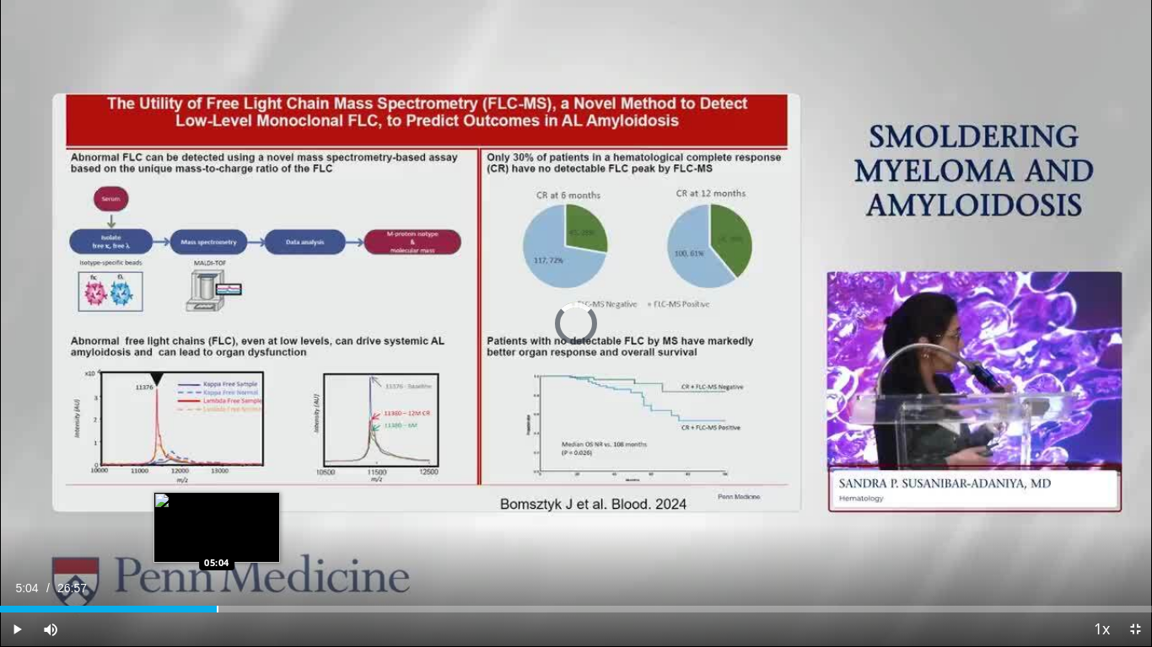
click at [217, 540] on div "Progress Bar" at bounding box center [218, 609] width 2 height 7
click at [206, 540] on div "Progress Bar" at bounding box center [207, 609] width 2 height 7
click at [190, 540] on div "Progress Bar" at bounding box center [191, 609] width 2 height 7
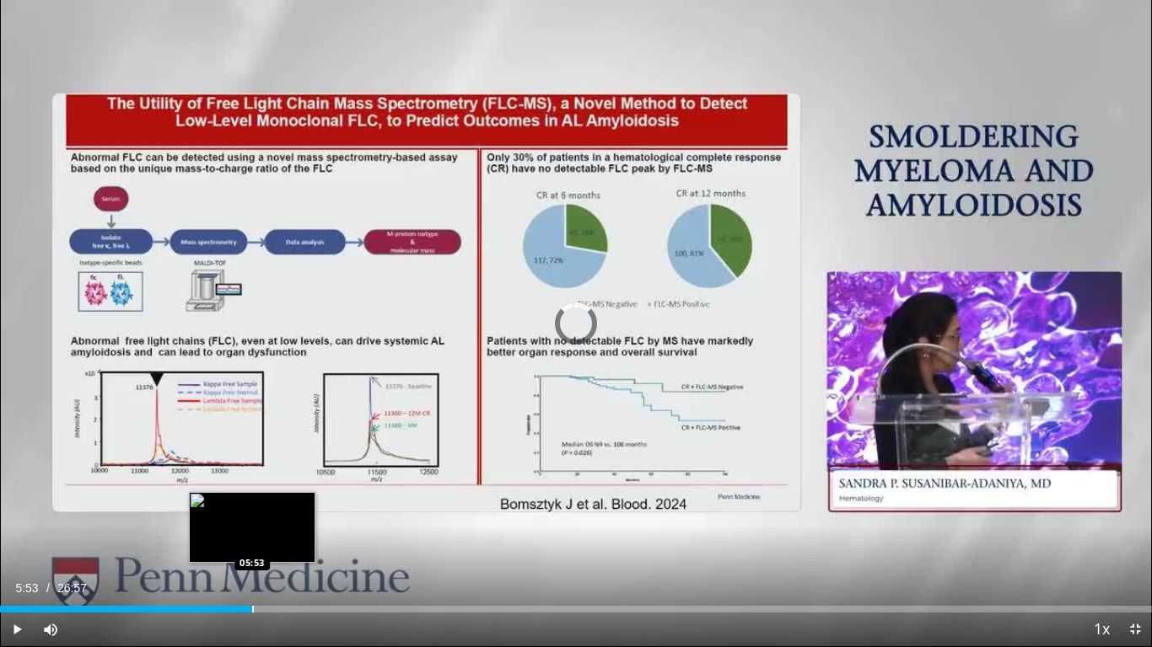
click at [252, 540] on div "Loaded : 22.09% 05:53 05:53" at bounding box center [576, 605] width 1152 height 16
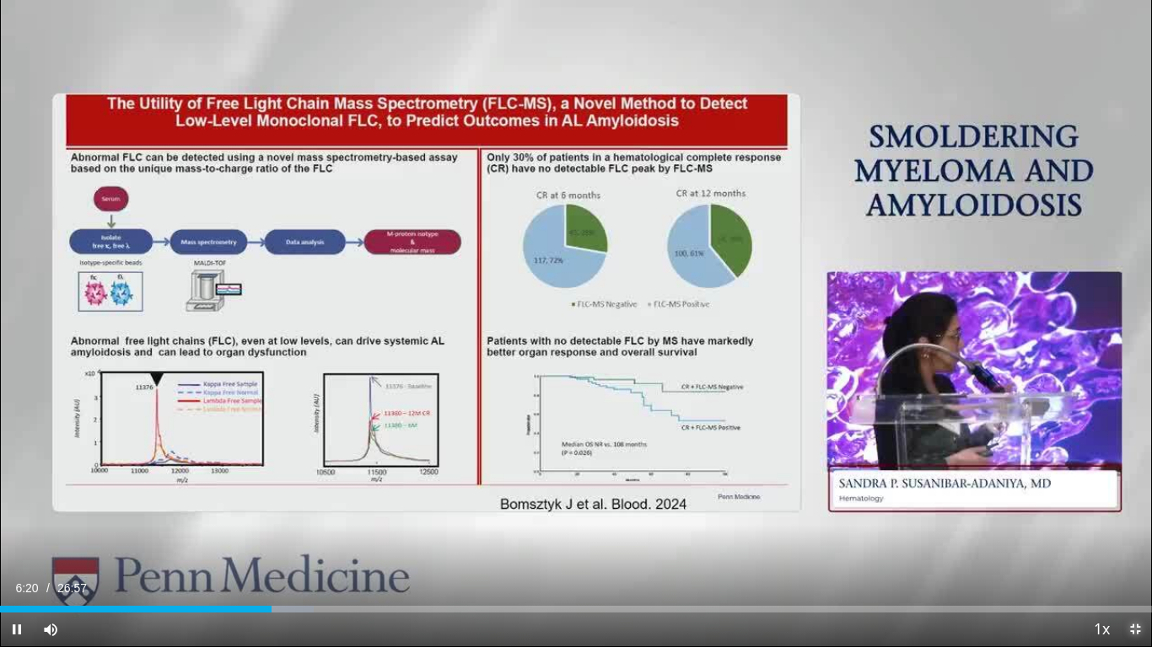
click at [1129, 540] on span "Video Player" at bounding box center [1135, 630] width 34 height 34
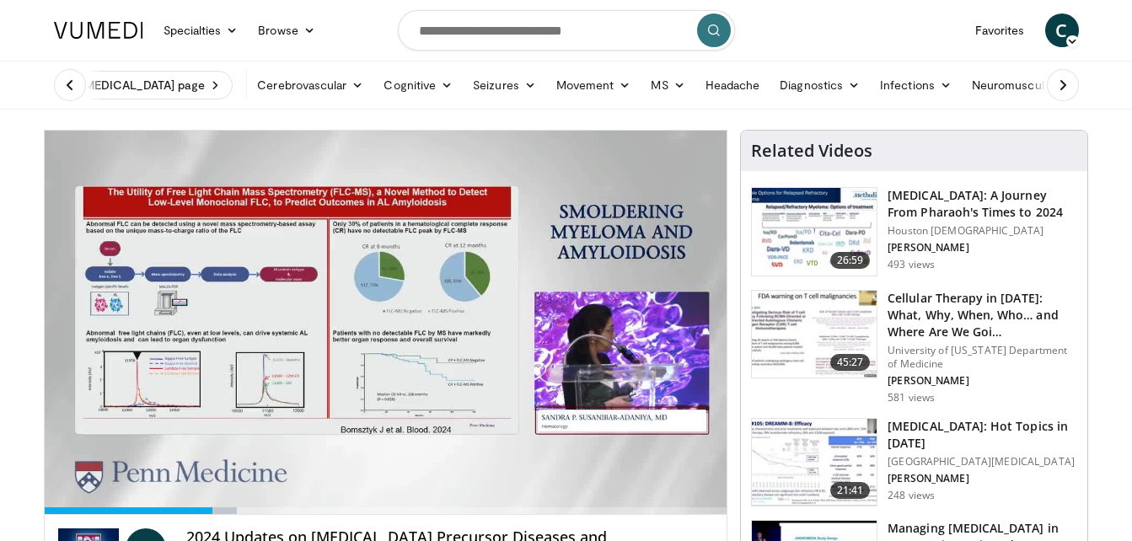
click at [1108, 105] on ul "Visit Myeloma page Cerebrovascular Ischemic Stroke Hemorrhagic Stroke Stroke Pr…" at bounding box center [750, 85] width 1412 height 47
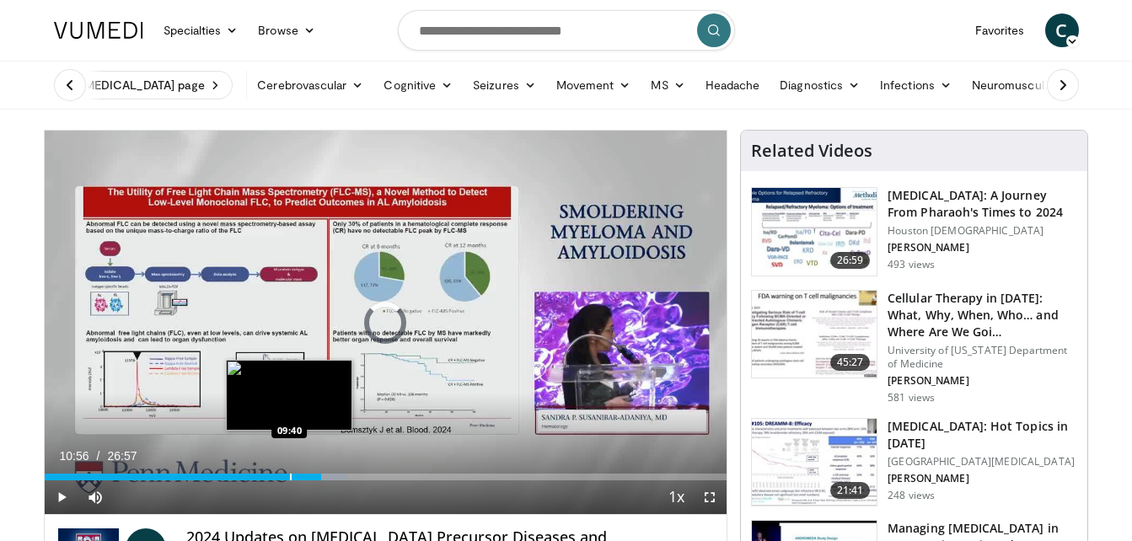
click at [290, 479] on div "Progress Bar" at bounding box center [291, 477] width 2 height 7
click at [304, 477] on div "Progress Bar" at bounding box center [305, 477] width 2 height 7
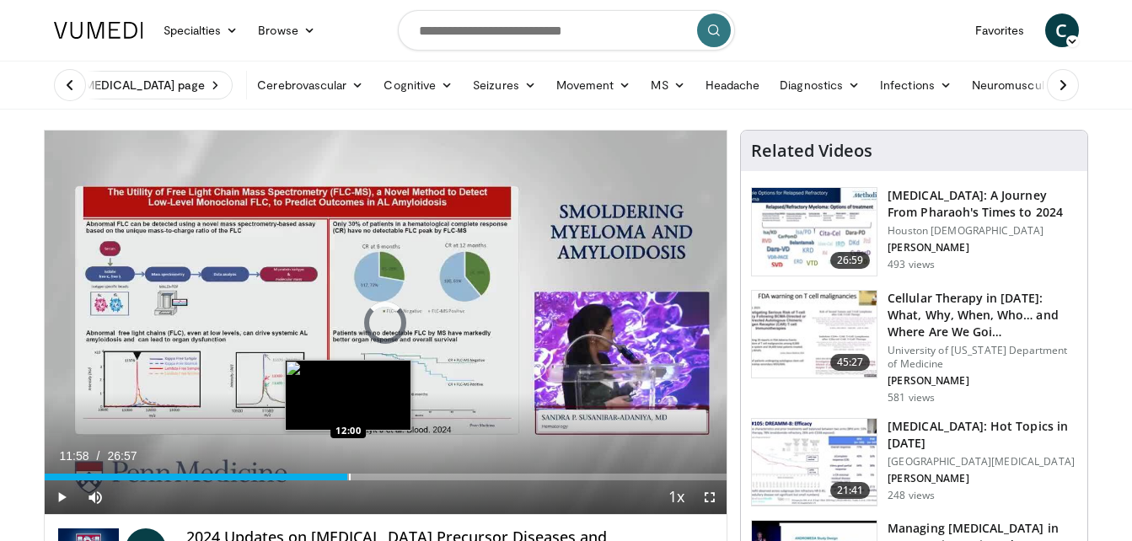
click at [349, 475] on div "Progress Bar" at bounding box center [350, 477] width 2 height 7
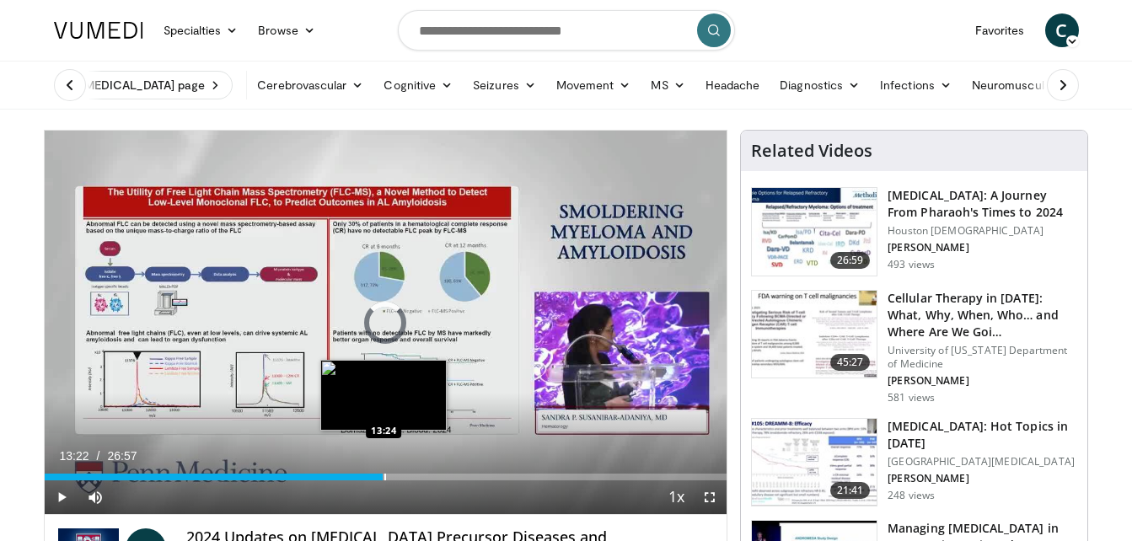
click at [384, 476] on div "Progress Bar" at bounding box center [385, 477] width 2 height 7
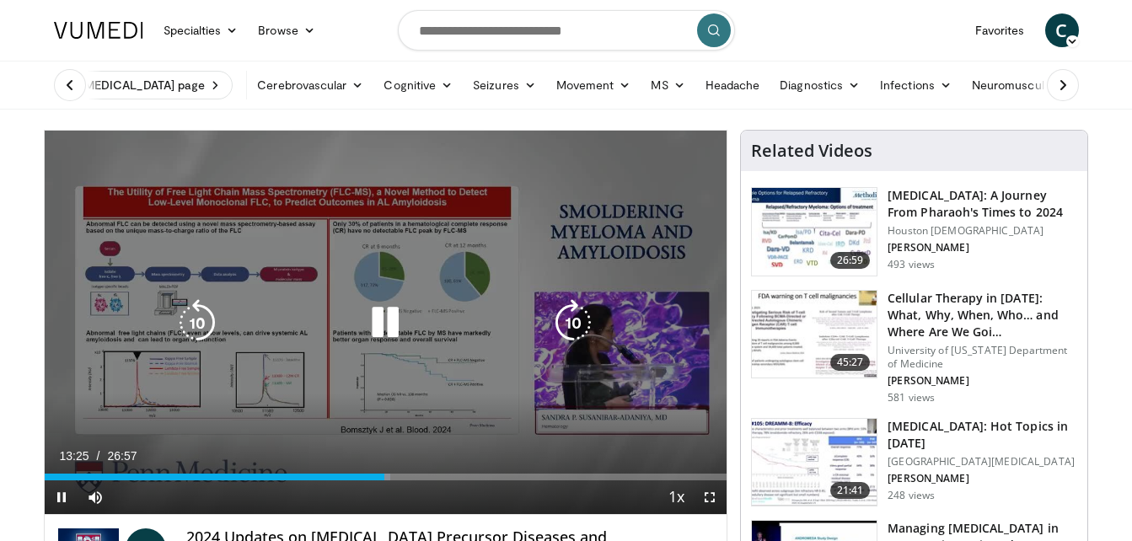
click at [432, 471] on div "Loaded : 50.72% 13:25 15:38" at bounding box center [386, 472] width 683 height 16
click at [432, 471] on video-js "**********" at bounding box center [386, 323] width 683 height 384
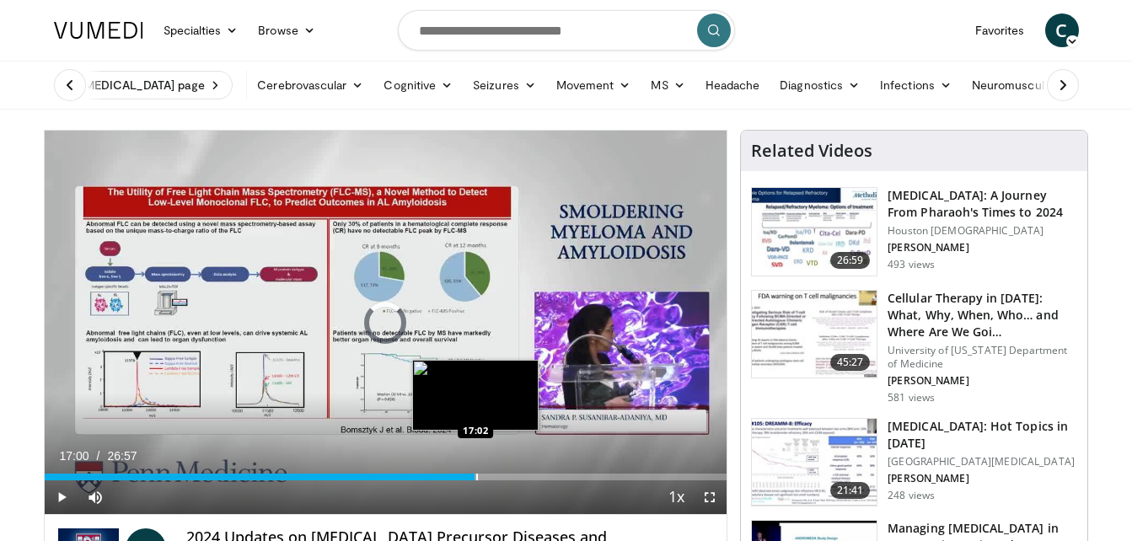
click at [476, 477] on div "Progress Bar" at bounding box center [477, 477] width 2 height 7
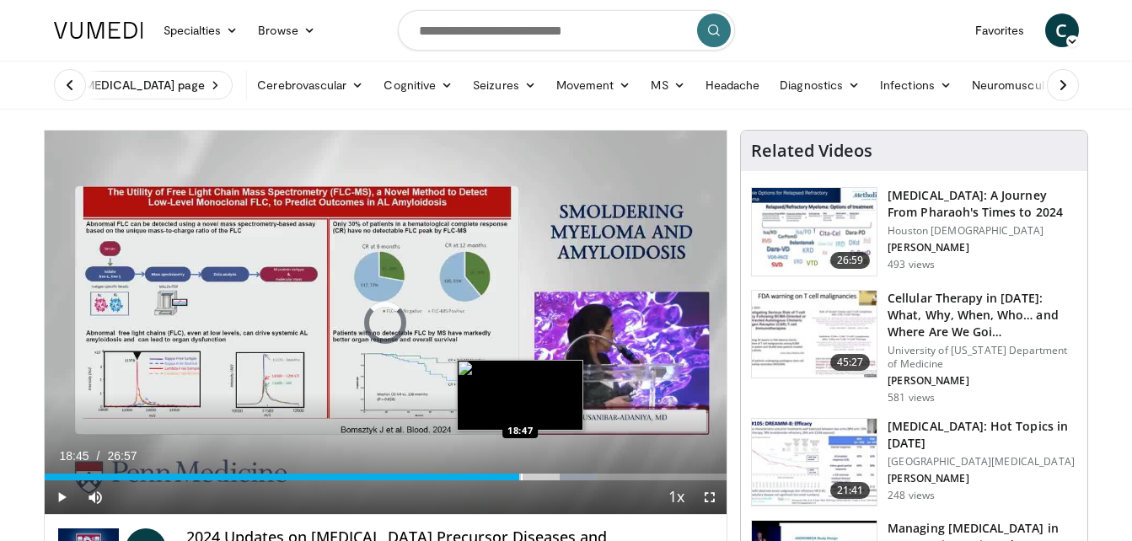
click at [521, 475] on div "Progress Bar" at bounding box center [522, 477] width 2 height 7
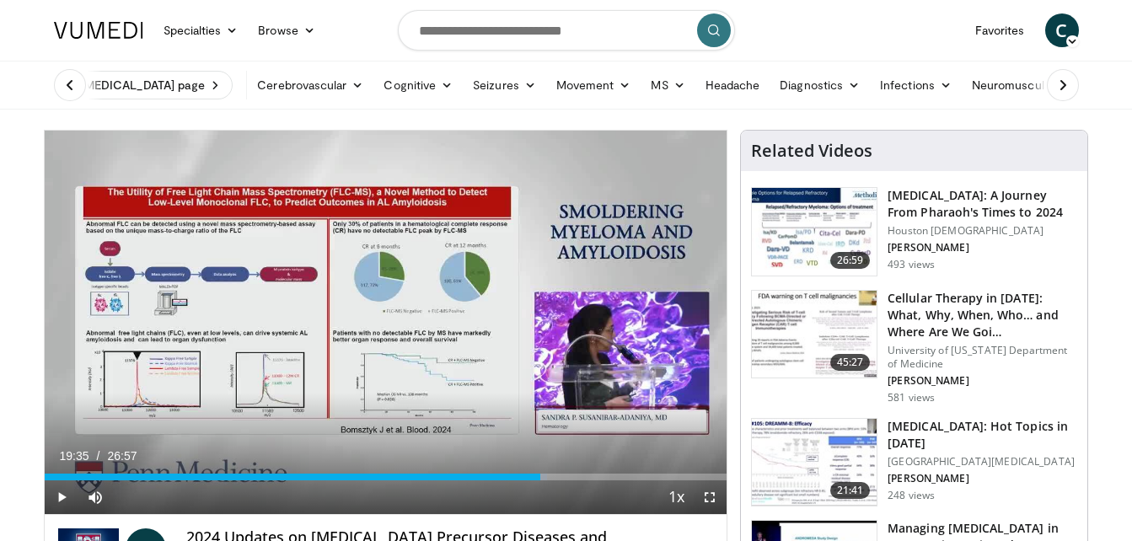
click at [540, 476] on div "Progress Bar" at bounding box center [541, 477] width 2 height 7
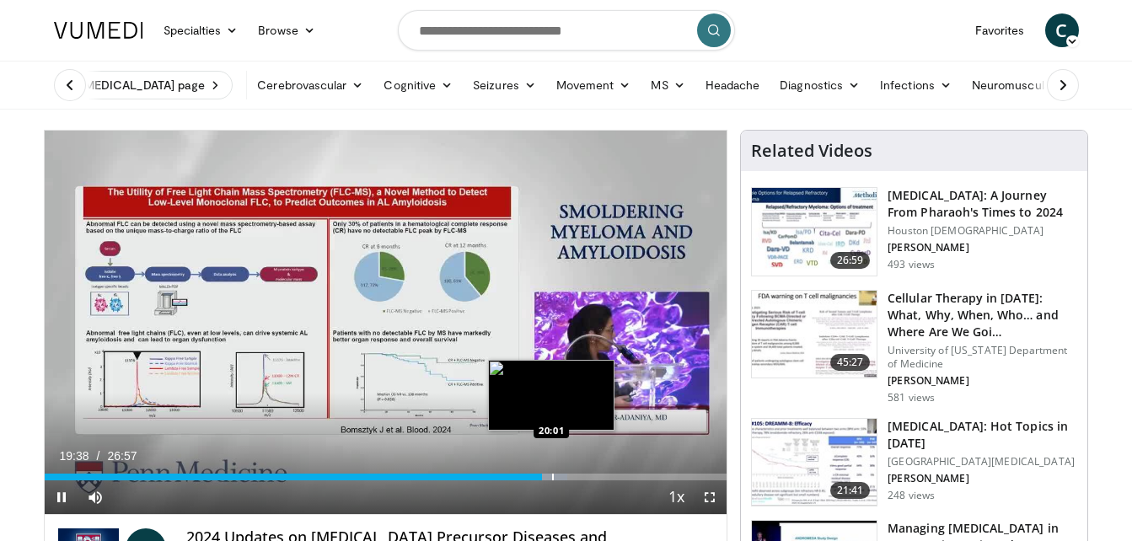
click at [552, 479] on div "Progress Bar" at bounding box center [553, 477] width 2 height 7
click at [567, 475] on div "Progress Bar" at bounding box center [568, 477] width 2 height 7
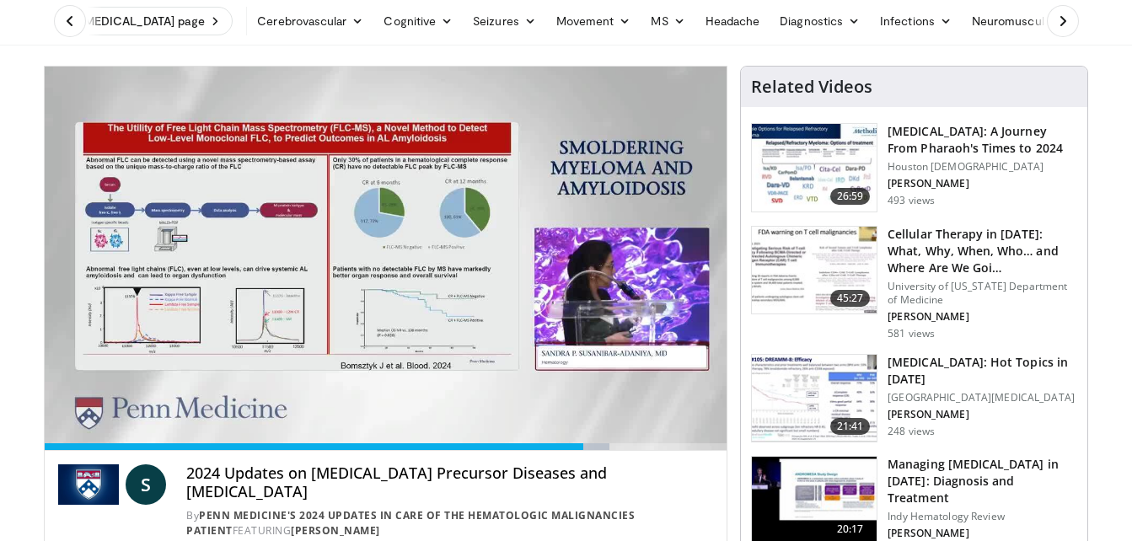
scroll to position [65, 0]
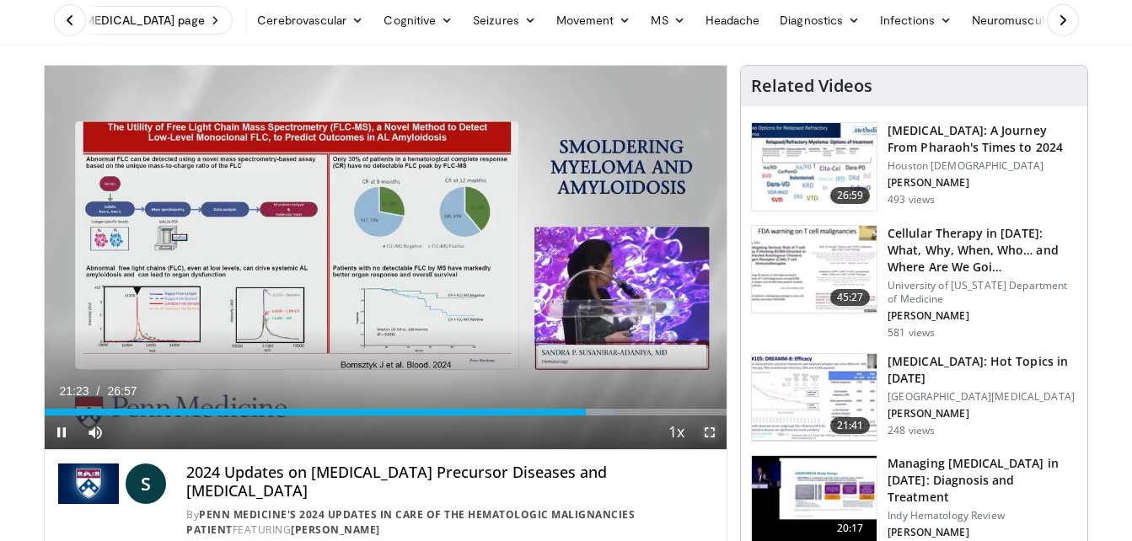
click at [708, 432] on span "Video Player" at bounding box center [710, 433] width 34 height 34
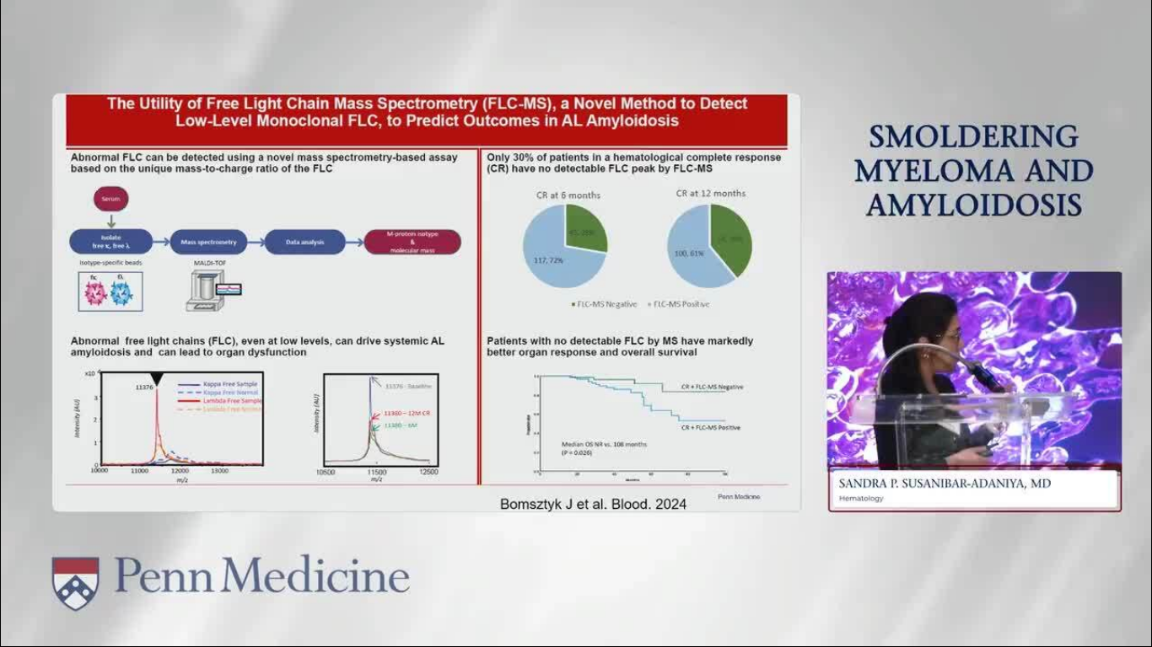
click at [1131, 540] on video-js "**********" at bounding box center [576, 323] width 1152 height 647
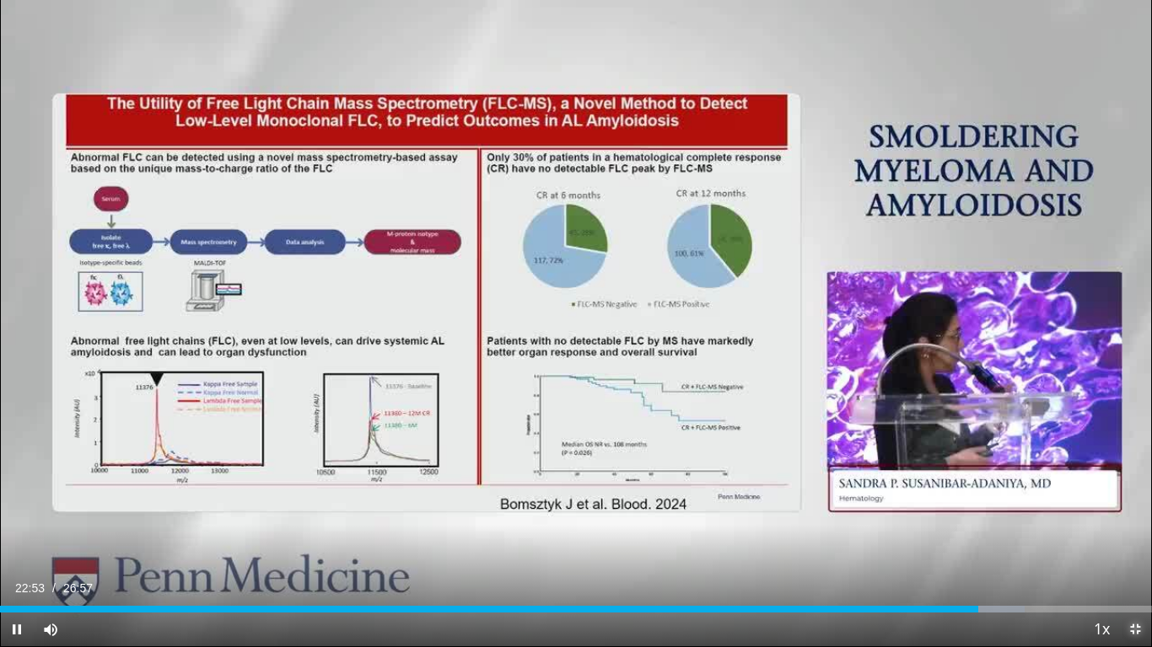
click at [1131, 540] on span "Video Player" at bounding box center [1135, 630] width 34 height 34
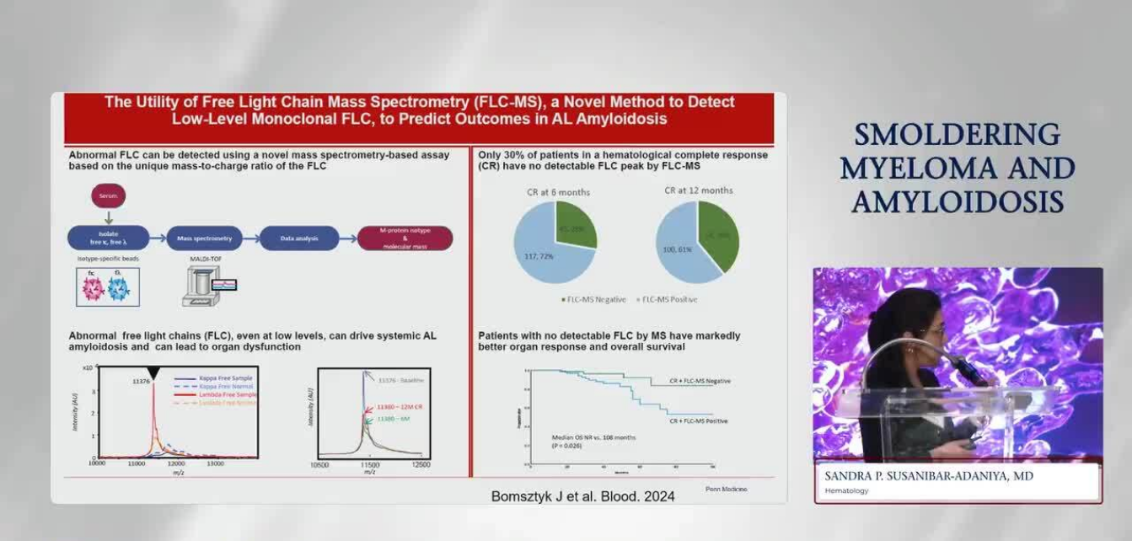
scroll to position [72, 0]
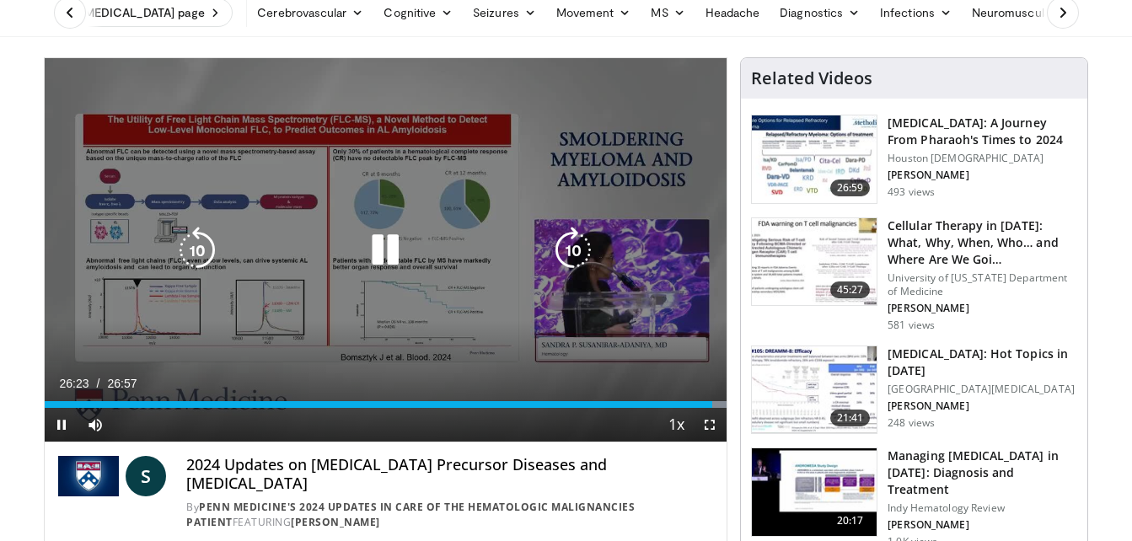
click at [598, 155] on div "10 seconds Tap to unmute" at bounding box center [386, 250] width 683 height 384
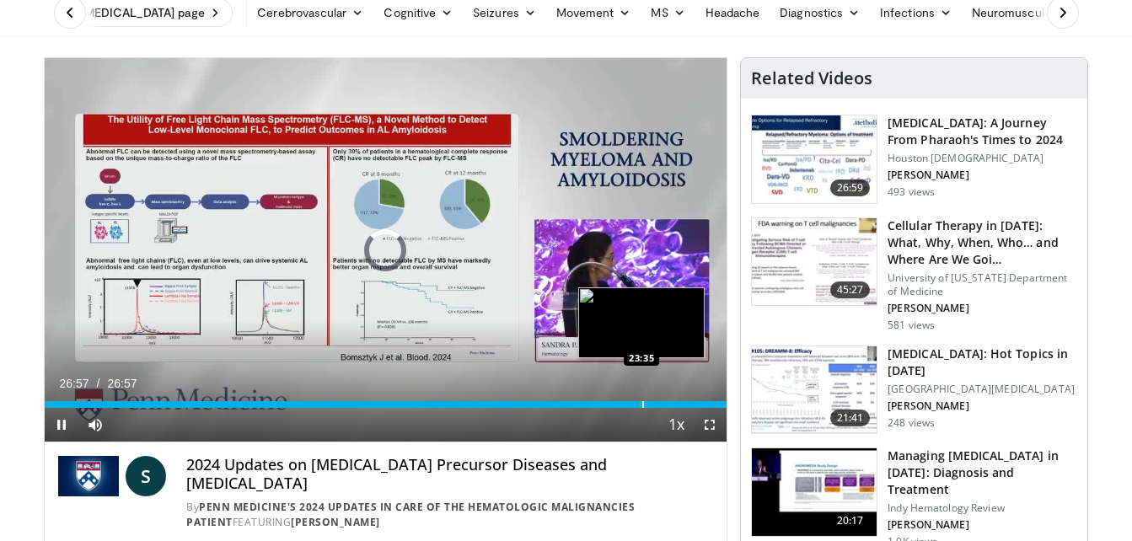
click at [642, 402] on div "Progress Bar" at bounding box center [643, 404] width 2 height 7
